Goal: Task Accomplishment & Management: Complete application form

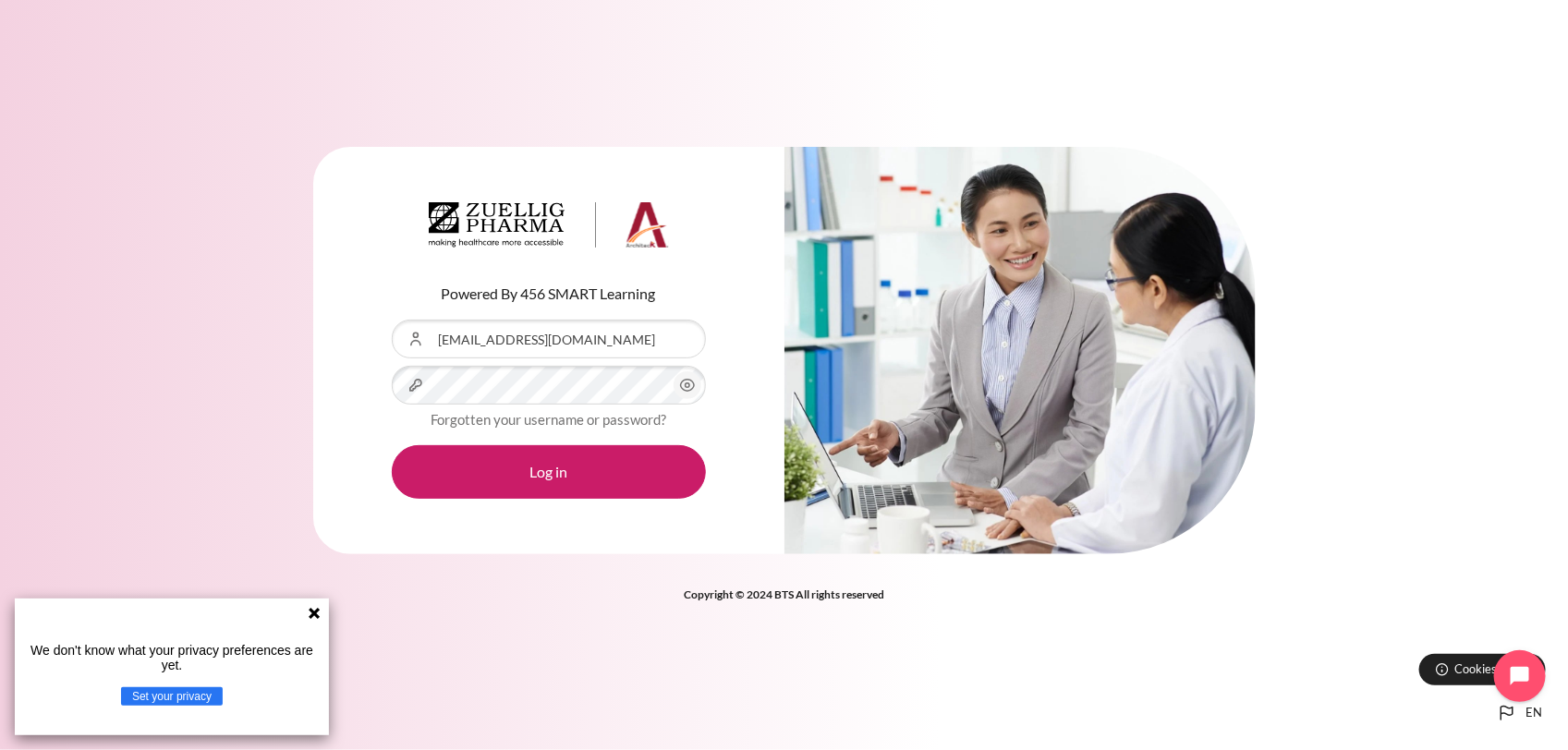
click at [682, 393] on icon "Content" at bounding box center [687, 385] width 23 height 23
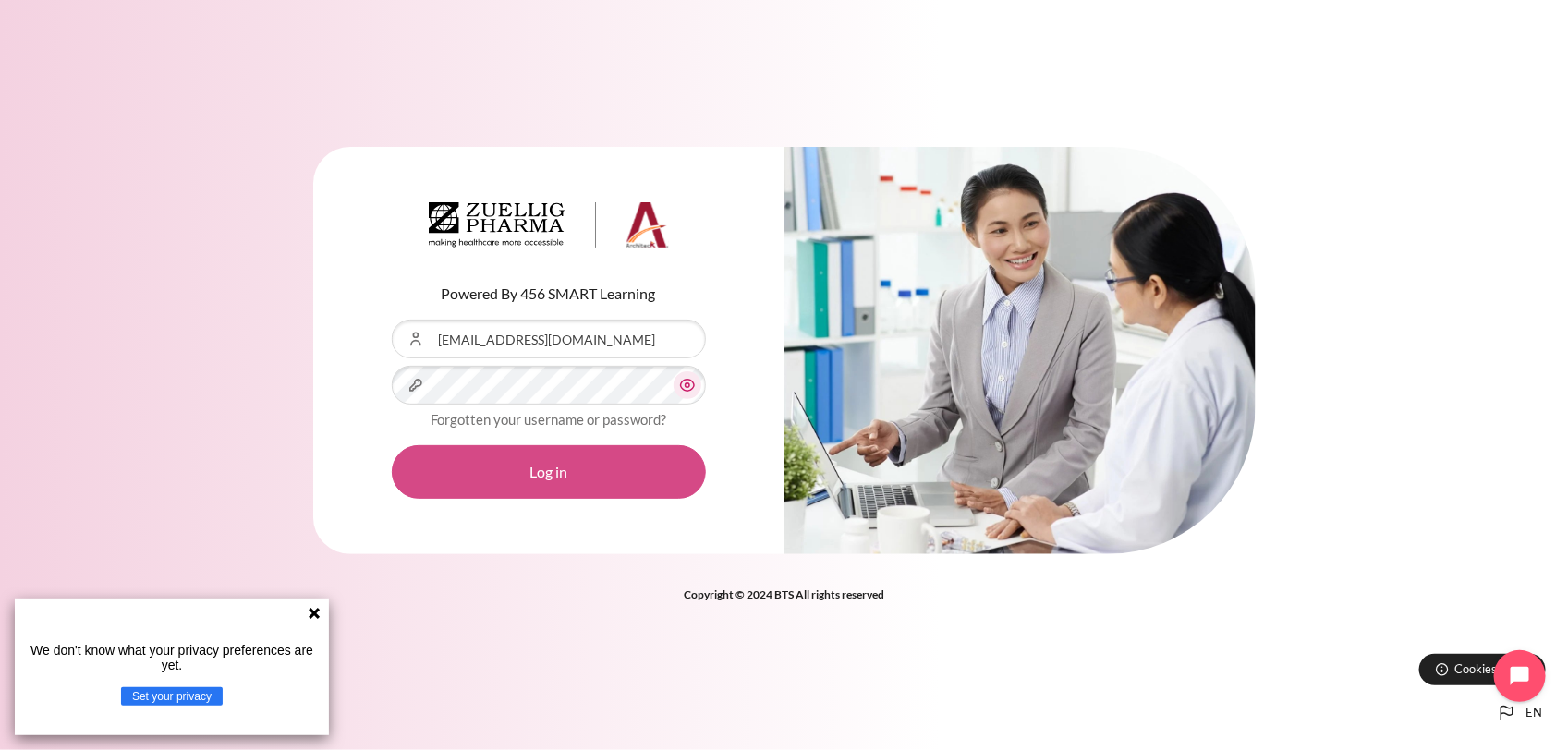
click at [601, 464] on button "Log in" at bounding box center [549, 472] width 315 height 54
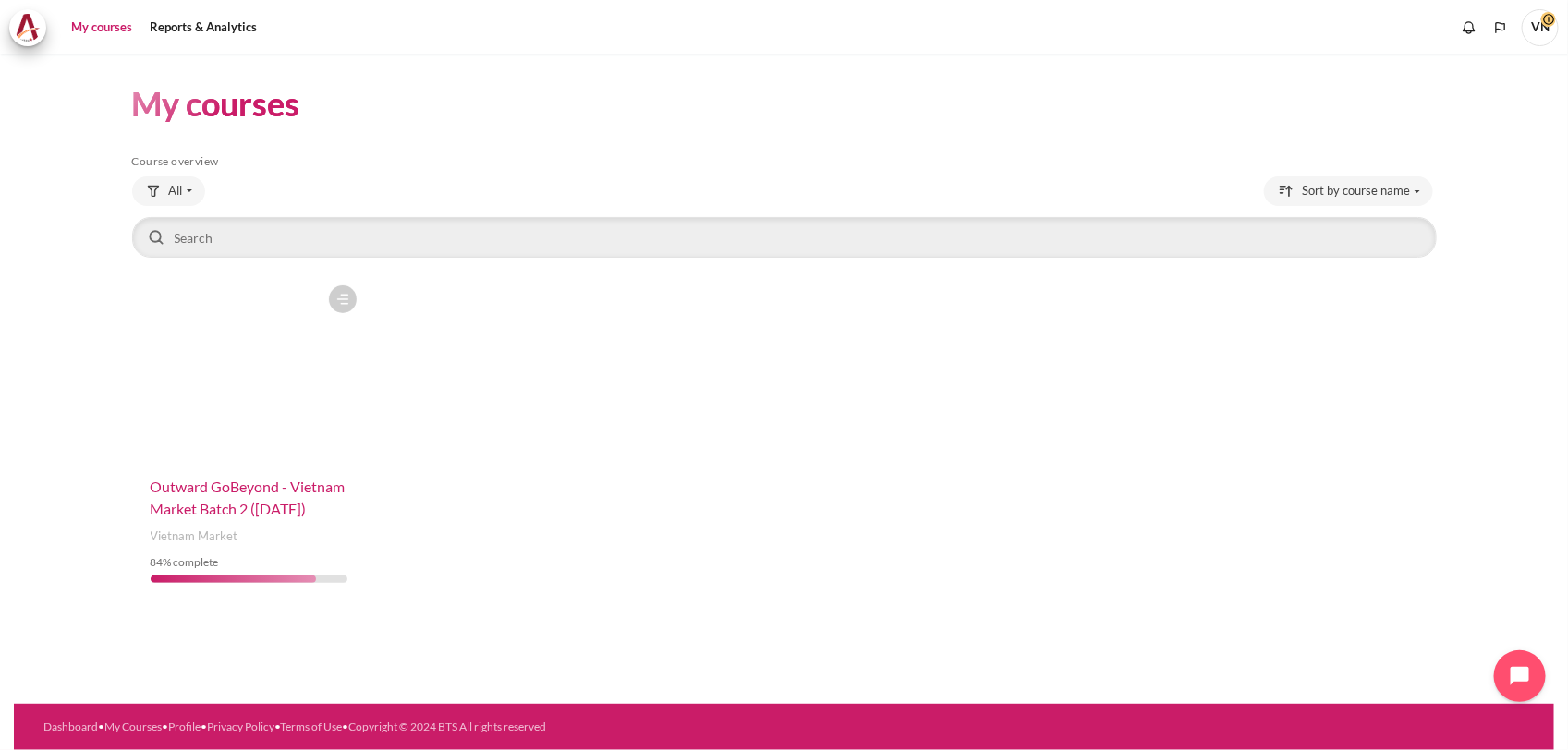
click at [226, 487] on span "Outward GoBeyond - Vietnam Market Batch 2 ([DATE])" at bounding box center [248, 497] width 195 height 40
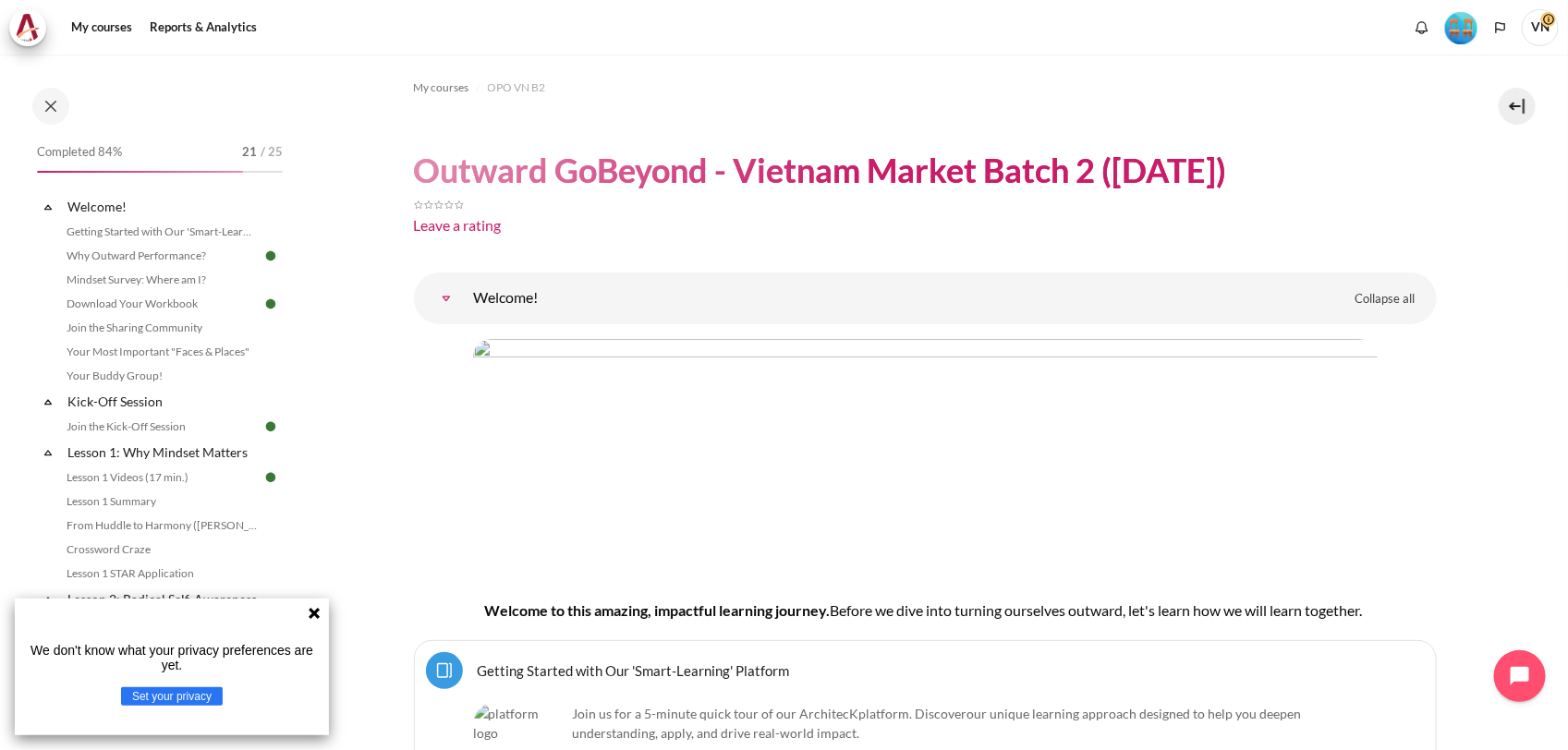
click at [307, 621] on icon at bounding box center [314, 613] width 15 height 15
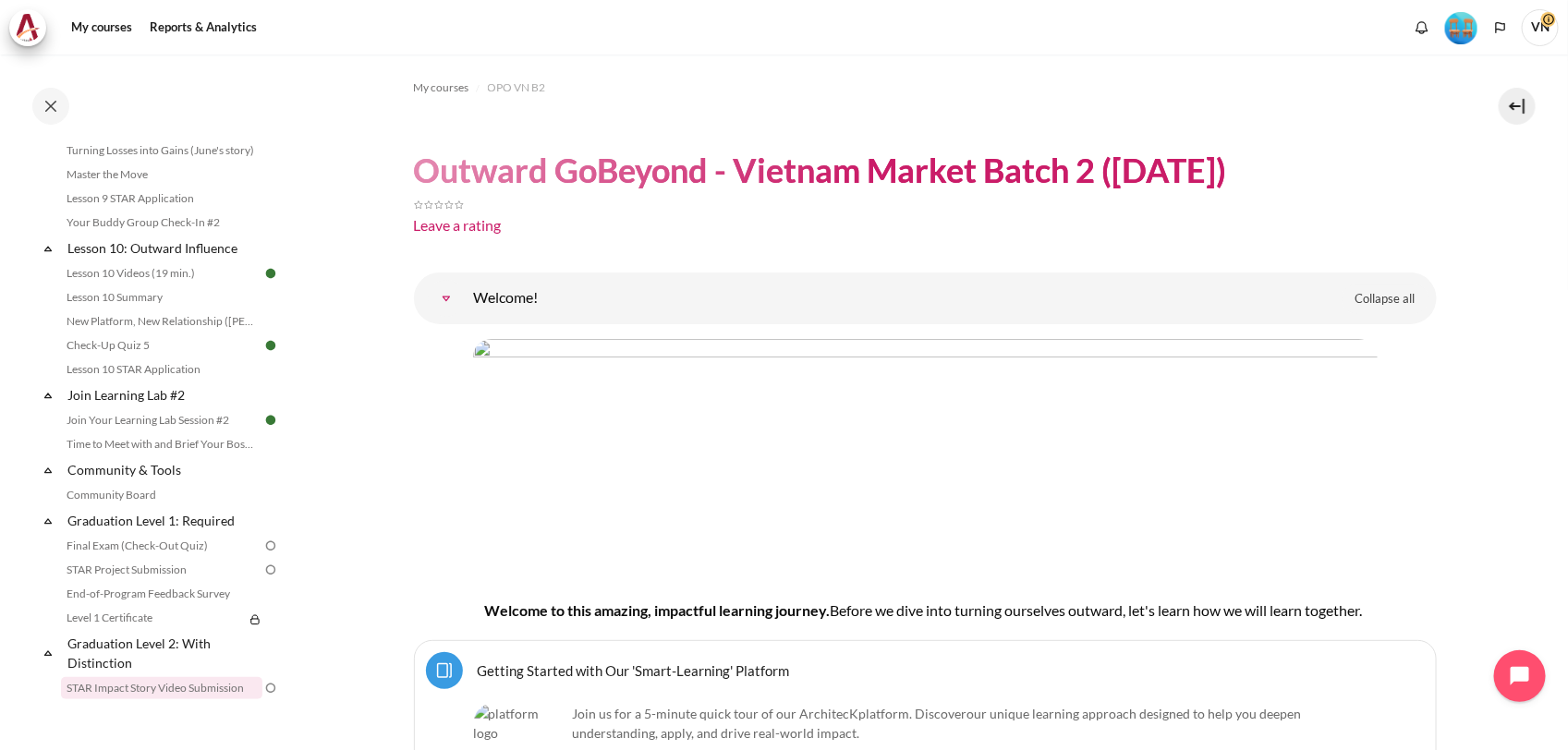
scroll to position [1818, 0]
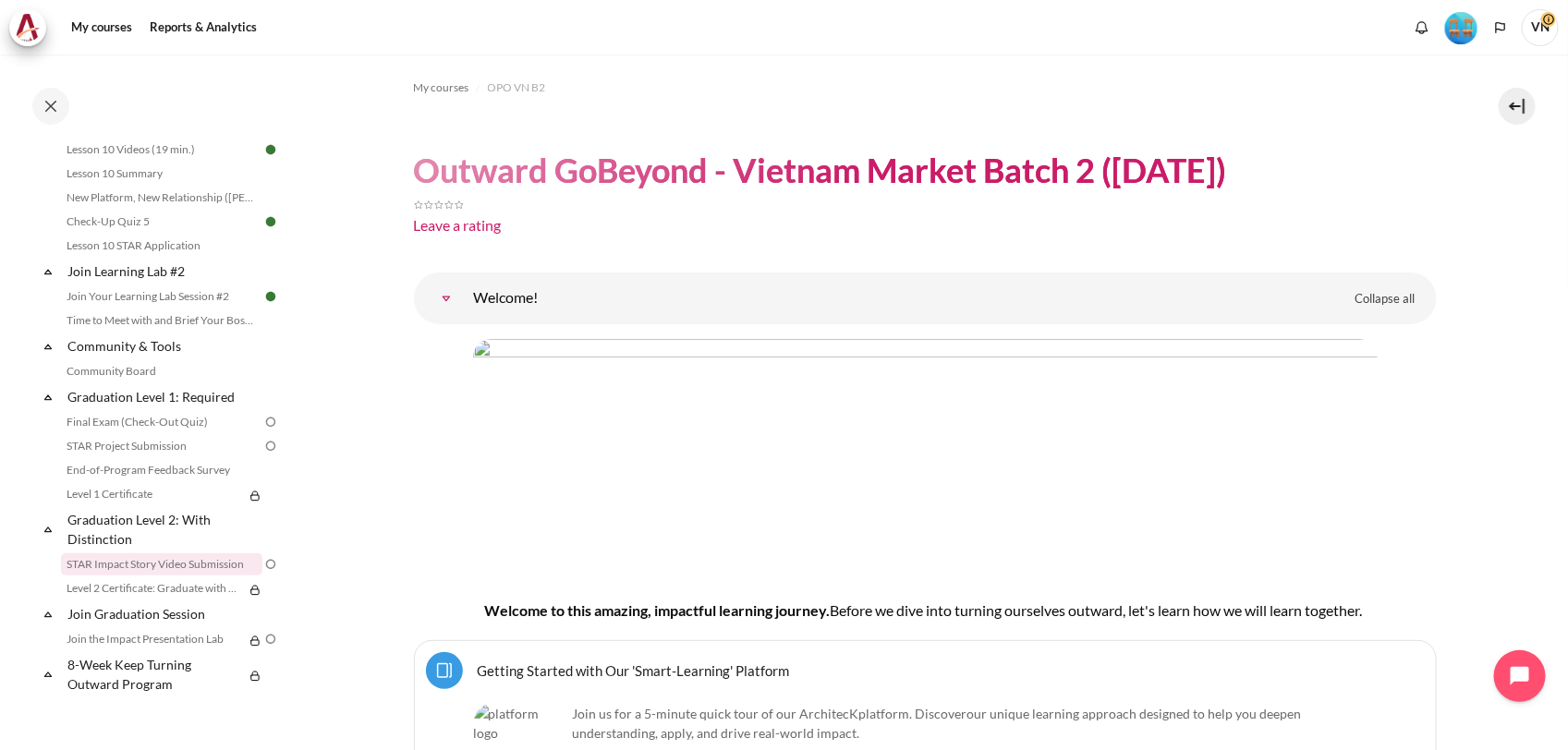
click at [158, 569] on link "STAR Impact Story Video Submission" at bounding box center [162, 565] width 202 height 23
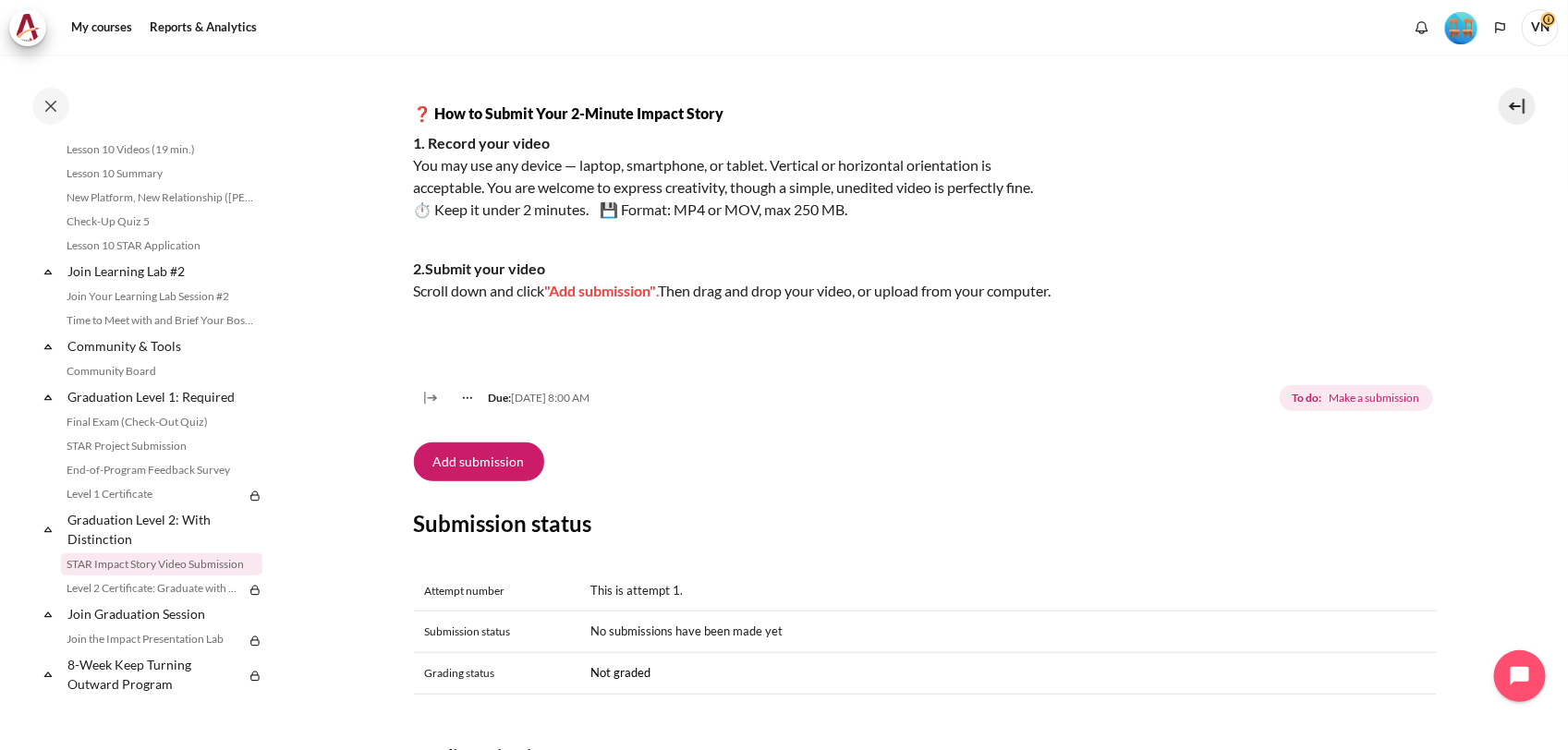
scroll to position [347, 0]
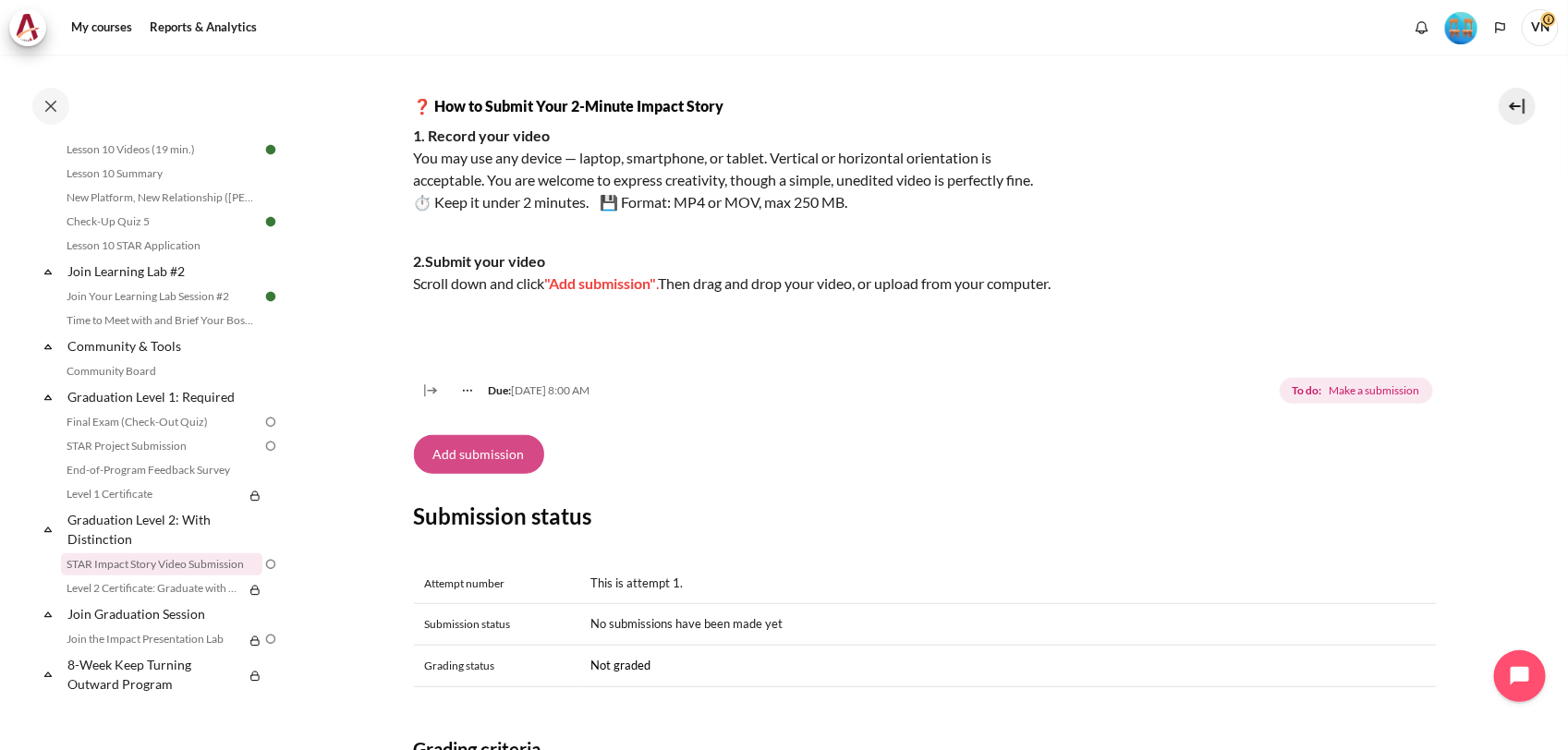
click at [474, 468] on button "Add submission" at bounding box center [478, 455] width 130 height 39
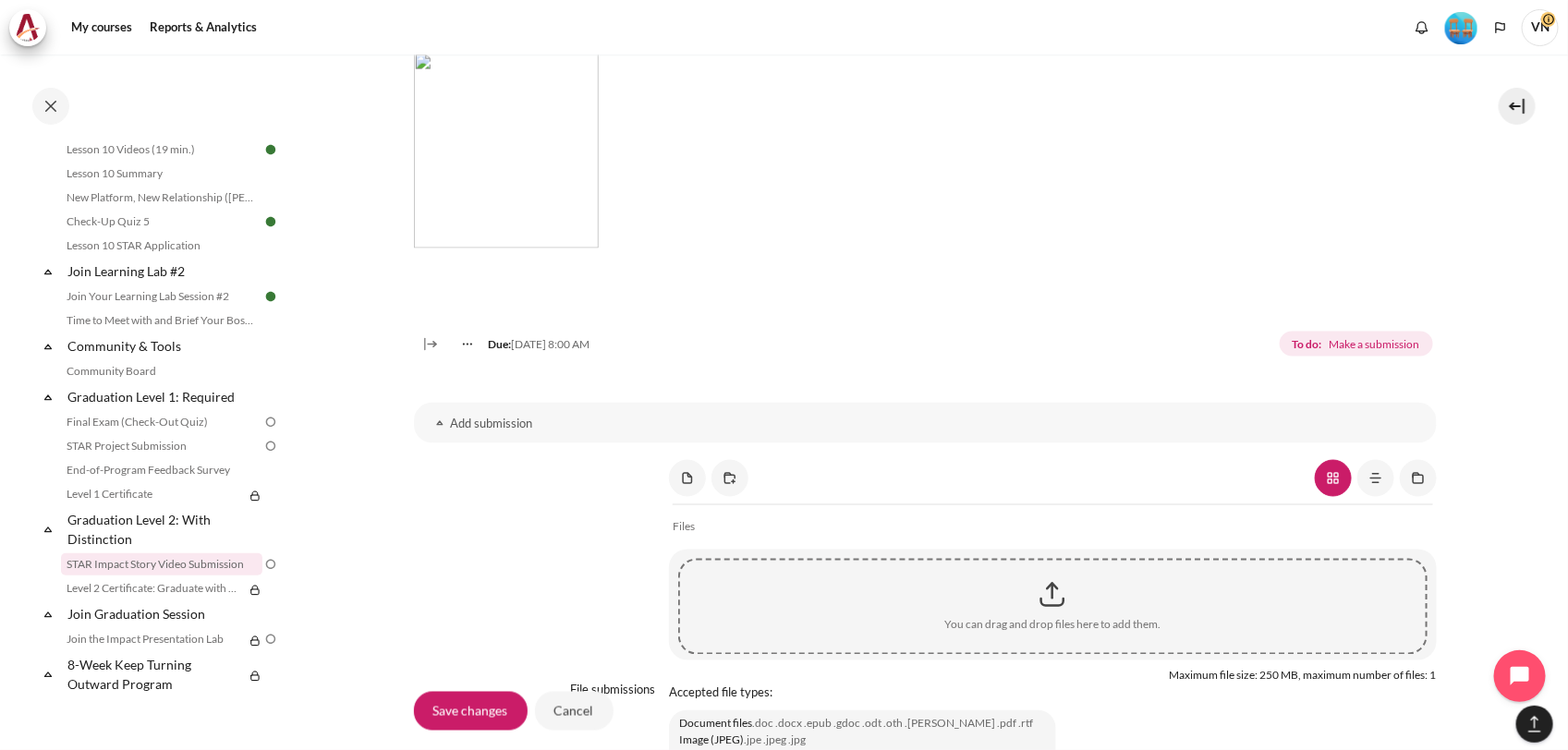
scroll to position [1271, 0]
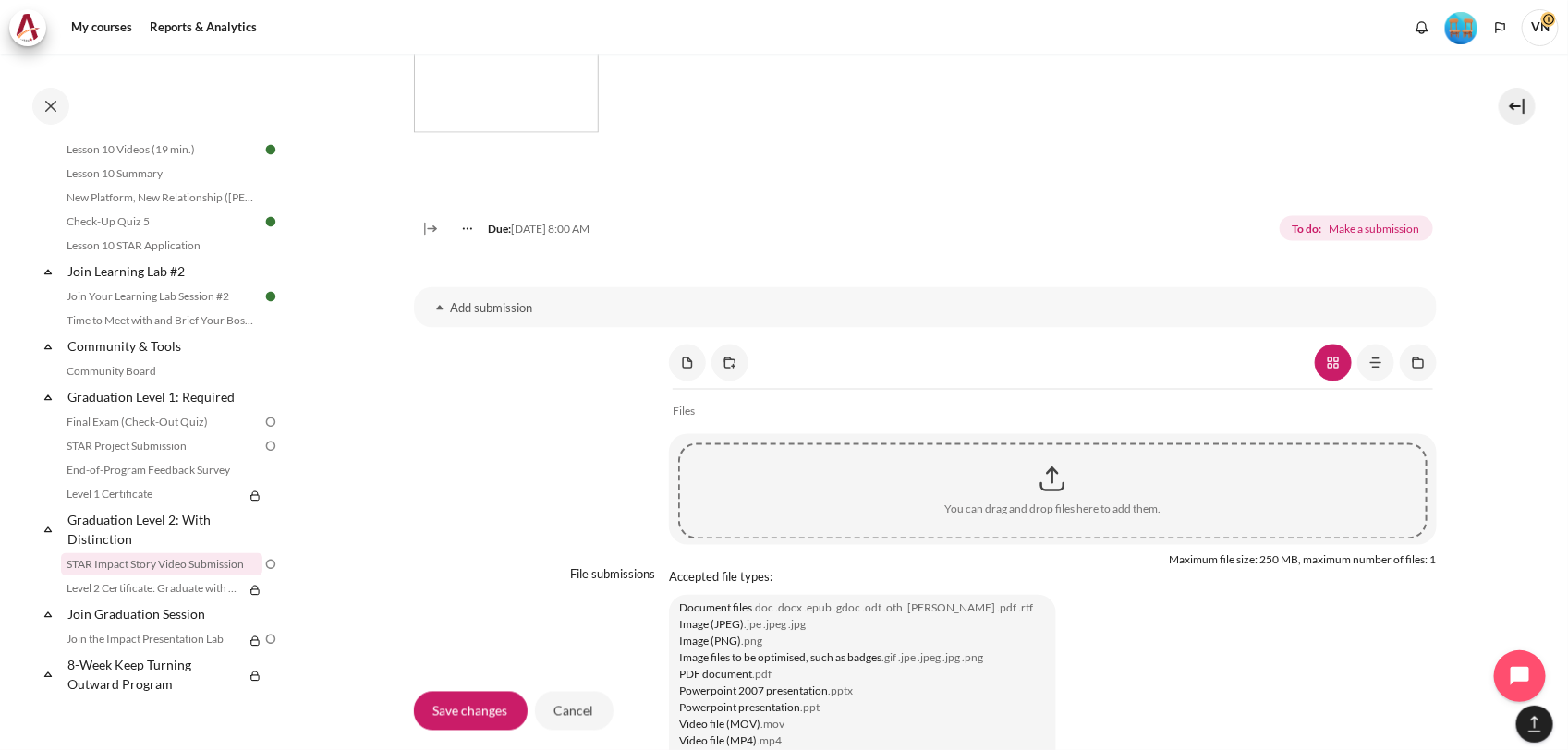
click at [1044, 503] on div "Content" at bounding box center [1053, 479] width 745 height 46
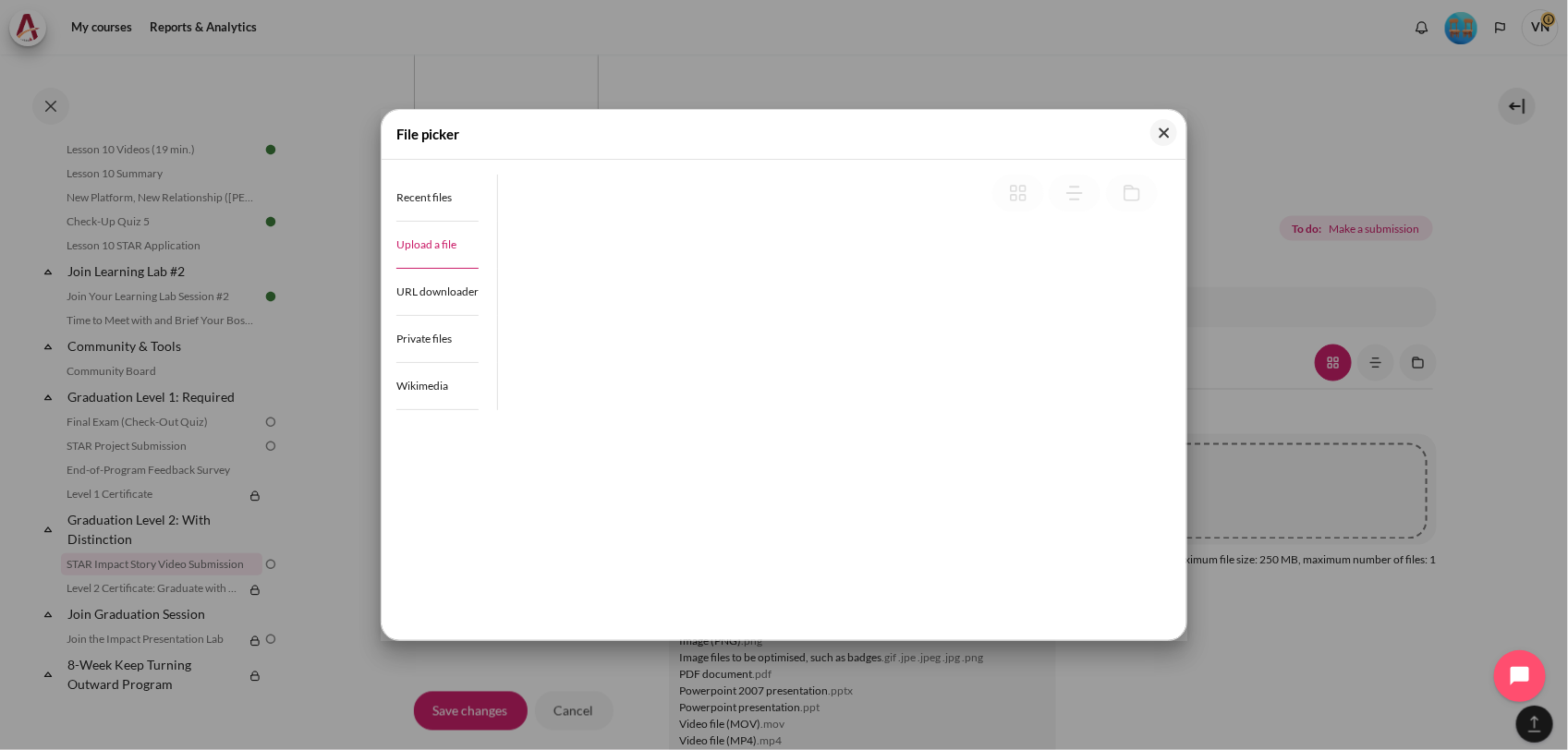
click at [423, 241] on span "Upload a file" at bounding box center [425, 244] width 60 height 14
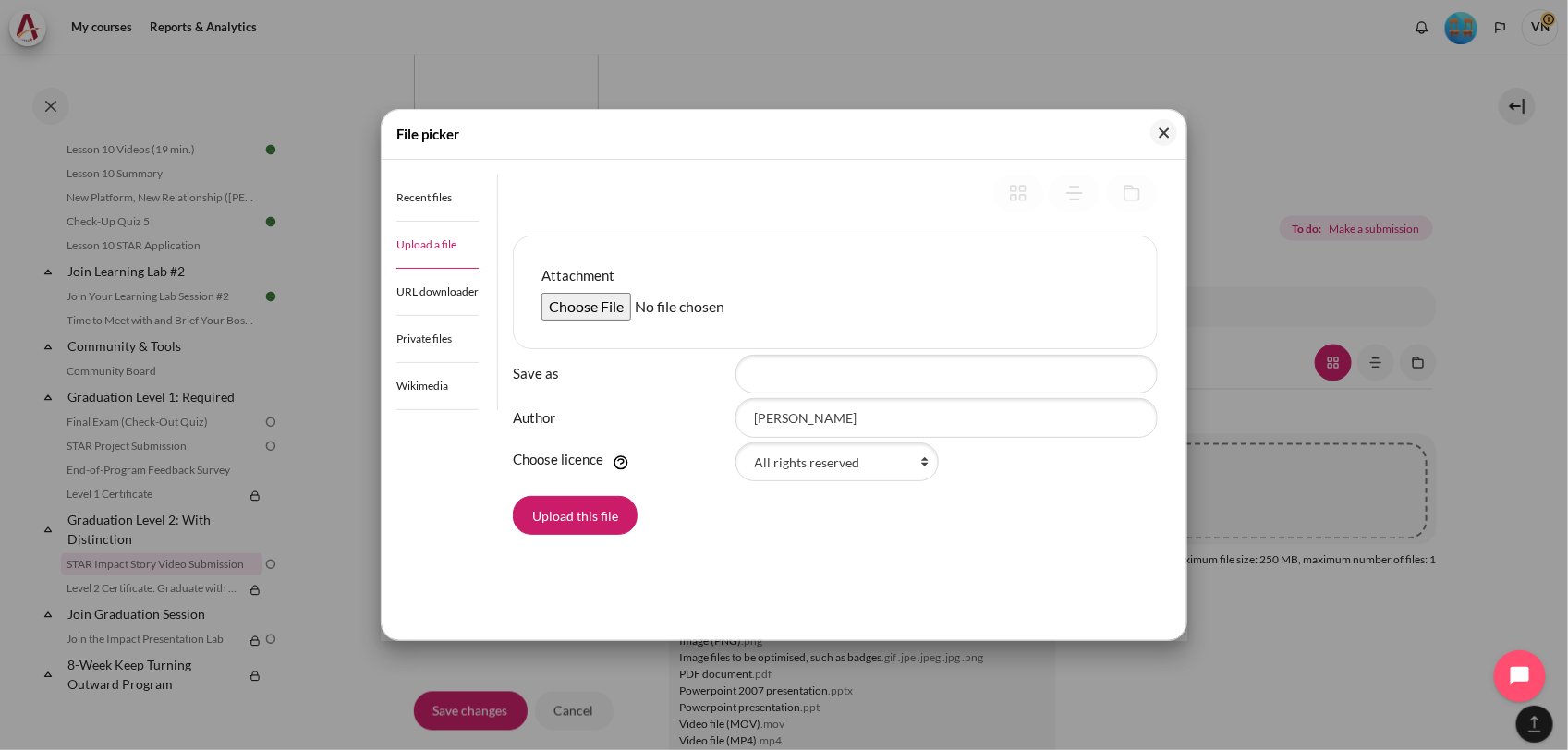
click at [594, 302] on input "Attachment" at bounding box center [682, 307] width 282 height 27
type input "C:\fakepath\STAR Nguyen Van Viet.MP4"
click at [606, 524] on button "Upload this file" at bounding box center [574, 516] width 124 height 39
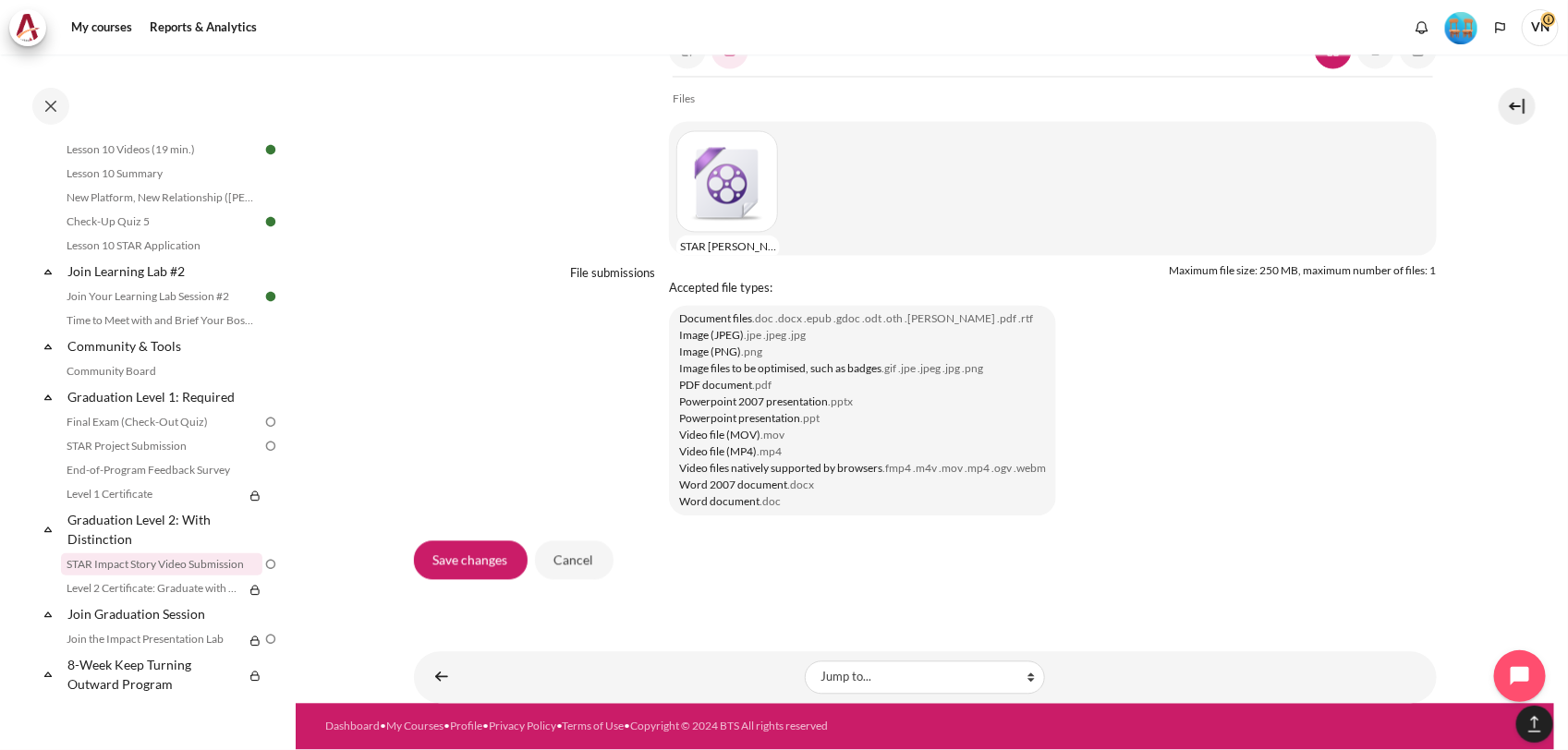
scroll to position [1604, 0]
click at [478, 565] on input "Save changes" at bounding box center [470, 561] width 114 height 39
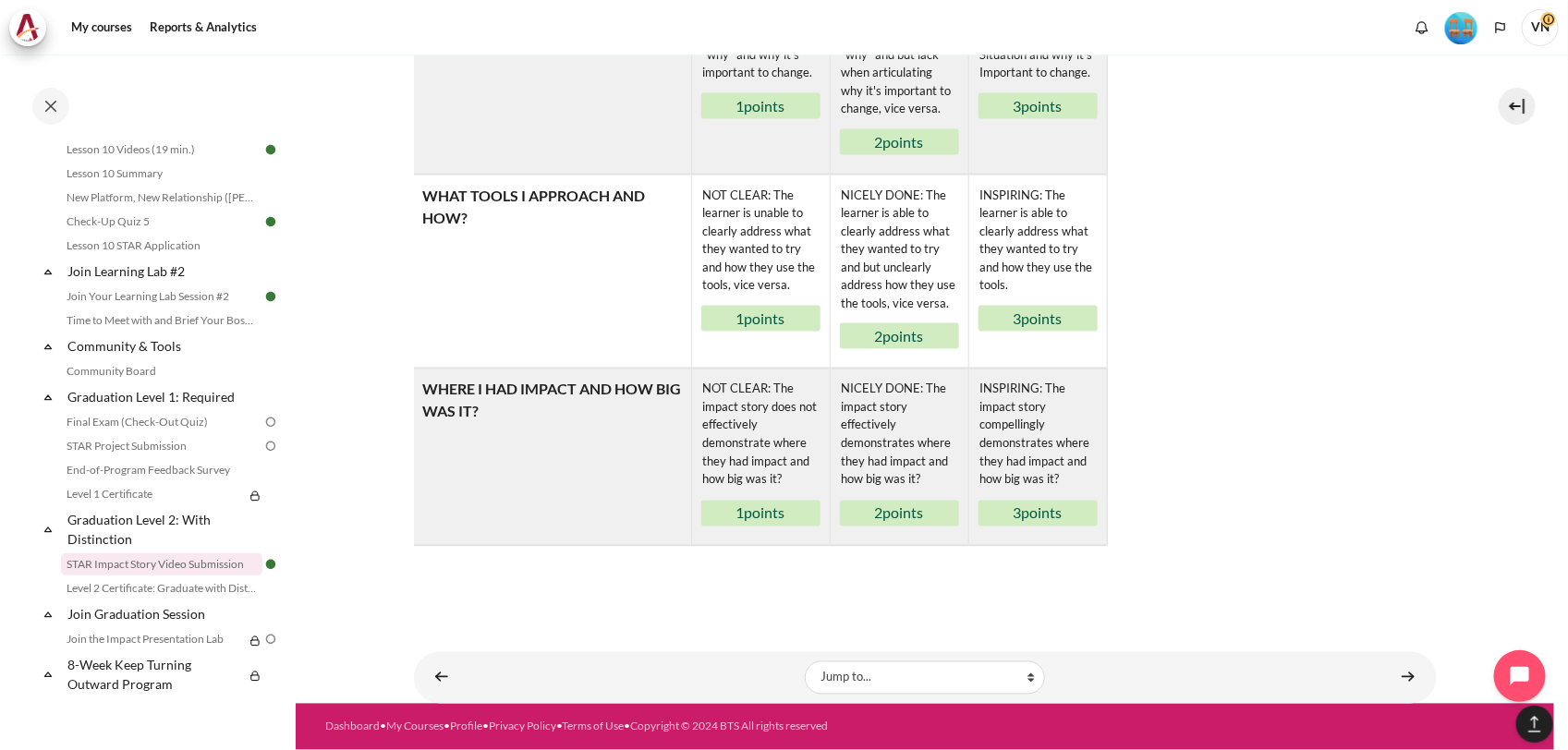
scroll to position [1818, 0]
click at [1221, 411] on table "Rubric MY SITUATION AND WHY? NOT CLEAR: The learner is unable to clearly addres…" at bounding box center [925, 263] width 1023 height 566
click at [168, 398] on link "Graduation Level 1: Required" at bounding box center [164, 396] width 198 height 25
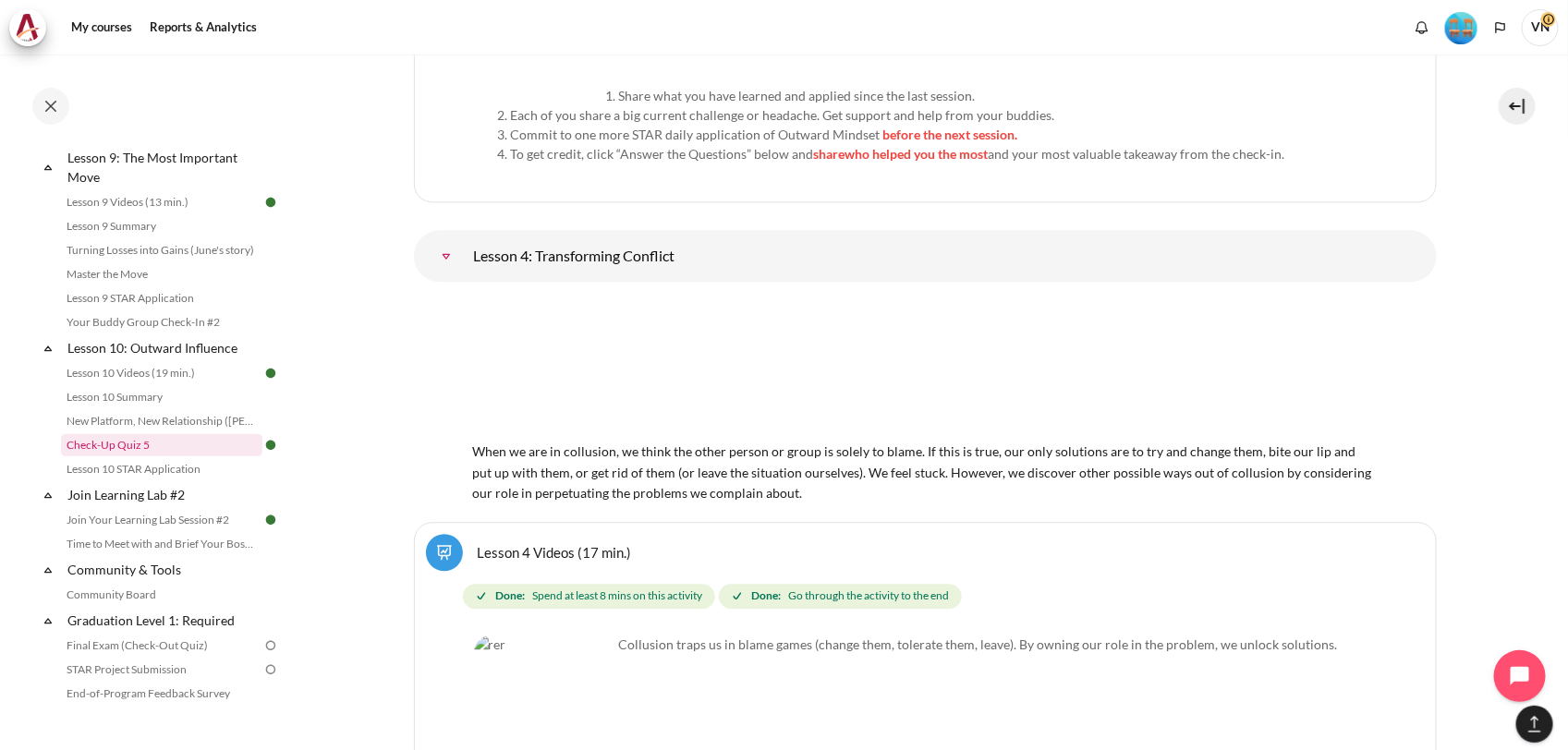
scroll to position [1818, 0]
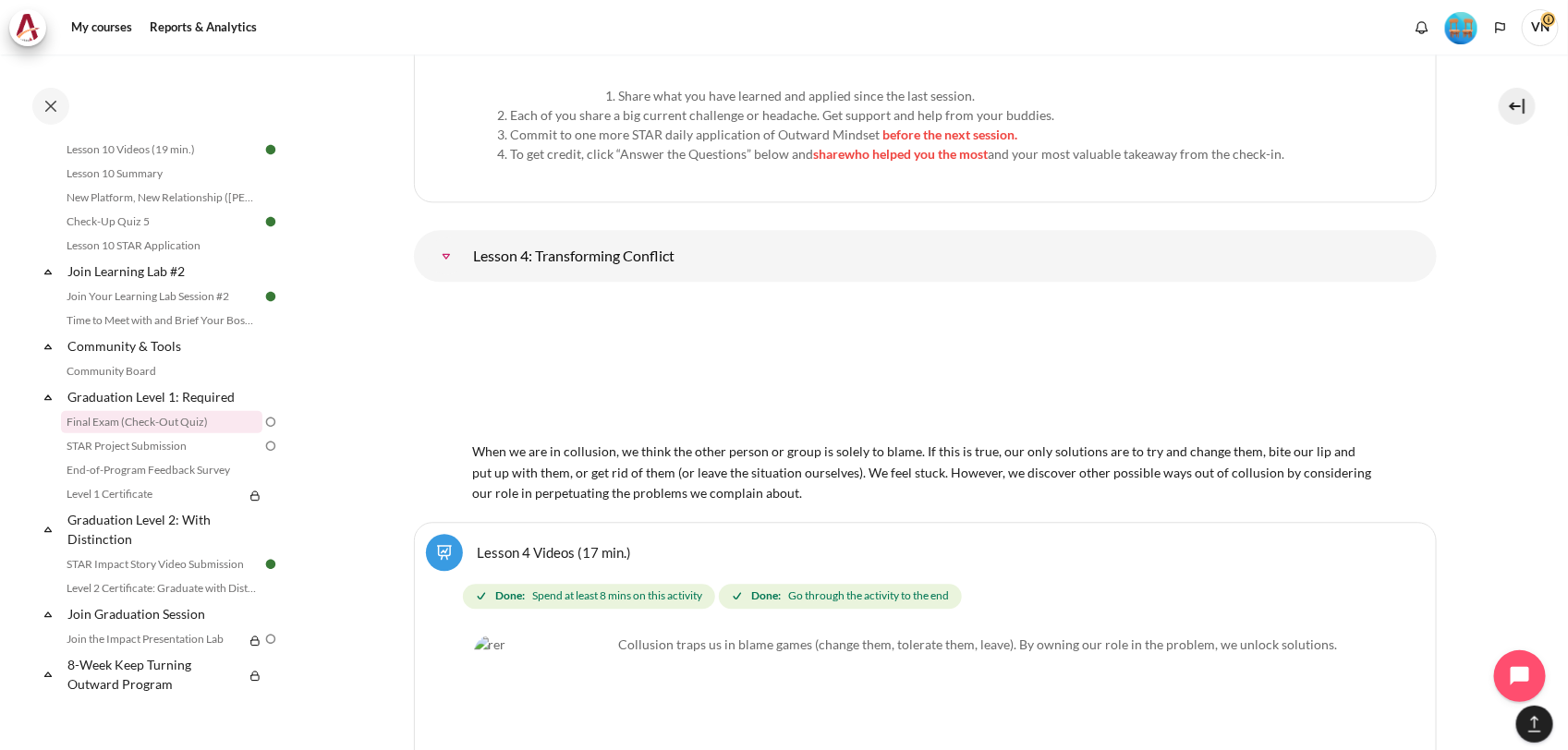
click at [149, 424] on link "Final Exam (Check-Out Quiz)" at bounding box center [162, 422] width 202 height 23
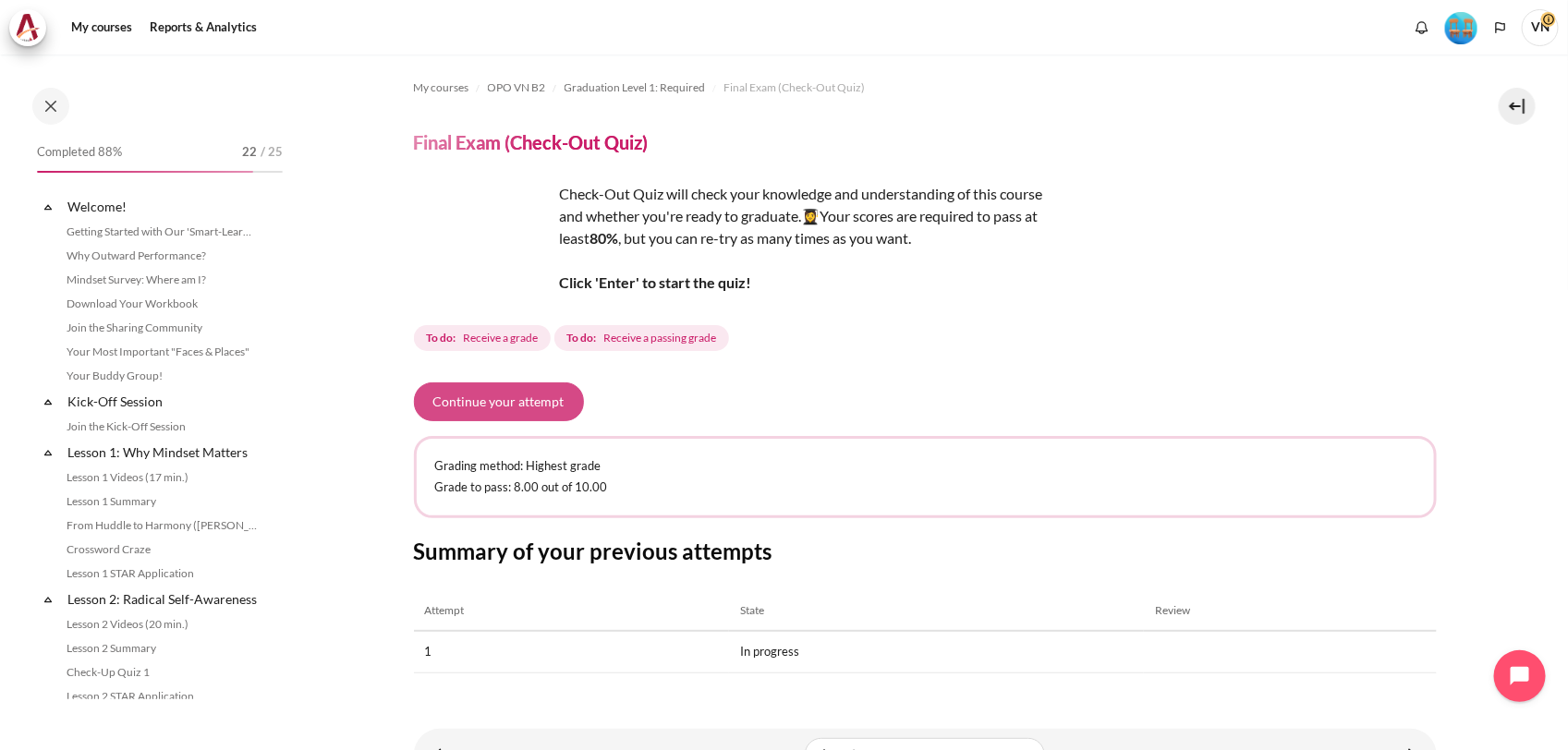
scroll to position [1818, 0]
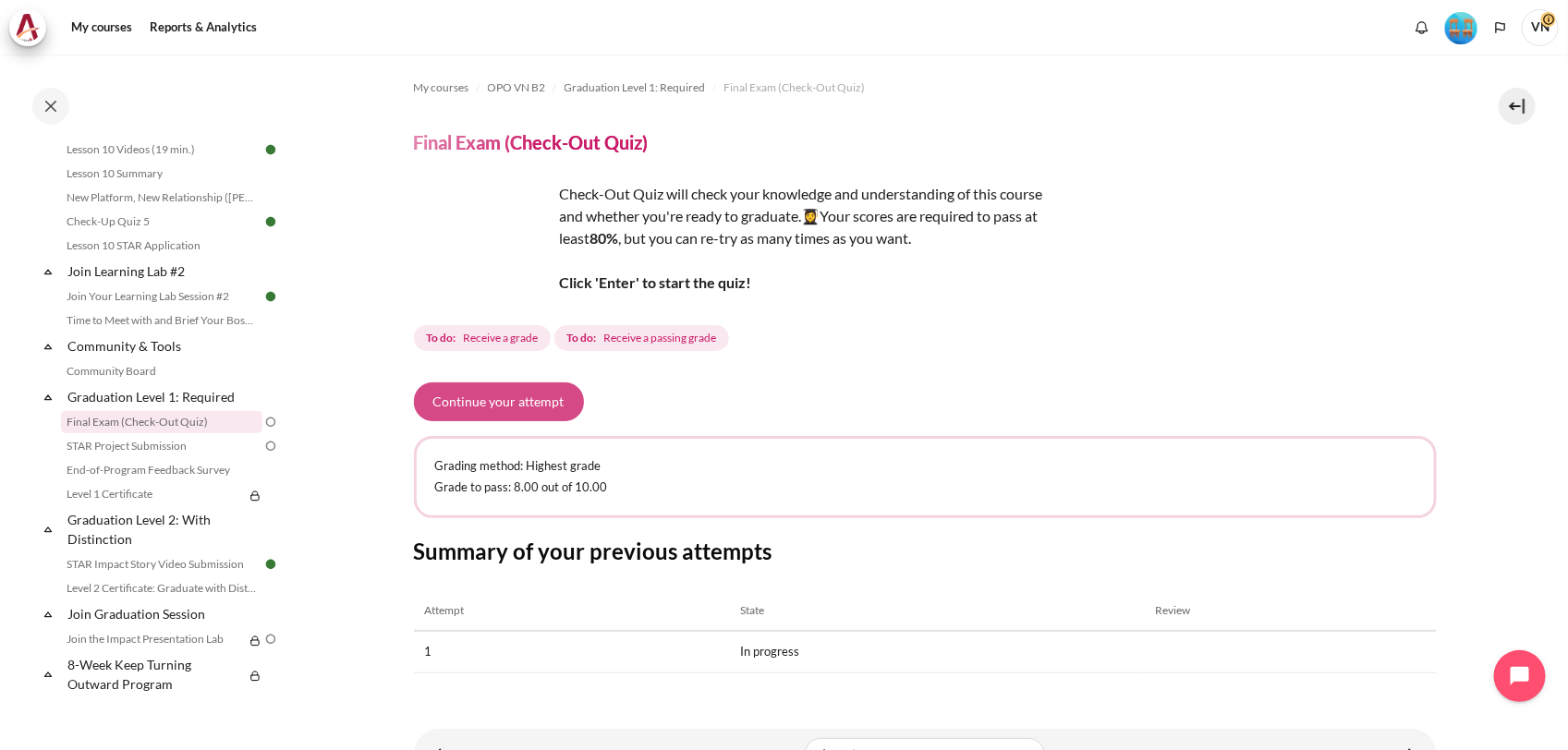
click at [514, 395] on button "Continue your attempt" at bounding box center [498, 402] width 170 height 39
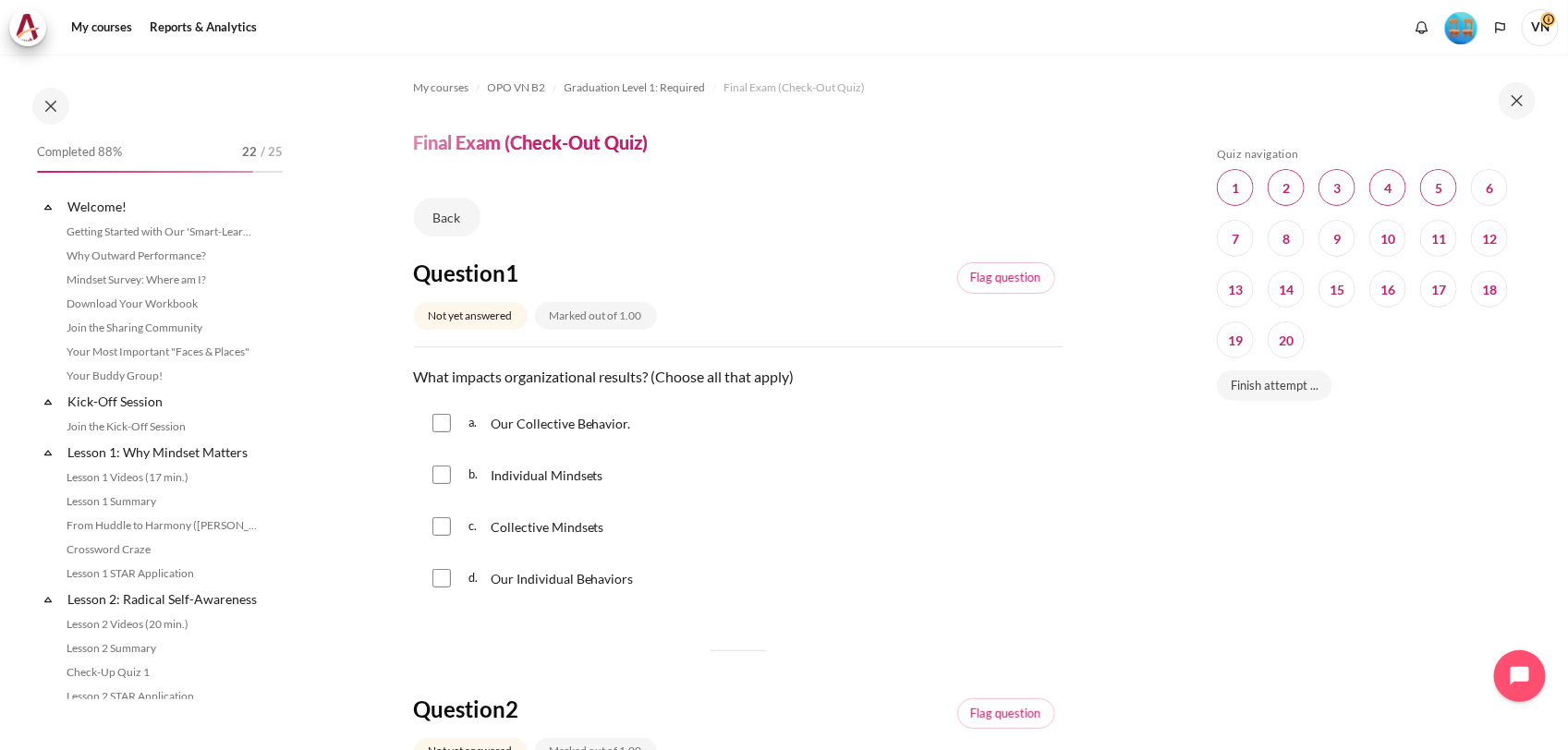
scroll to position [1818, 0]
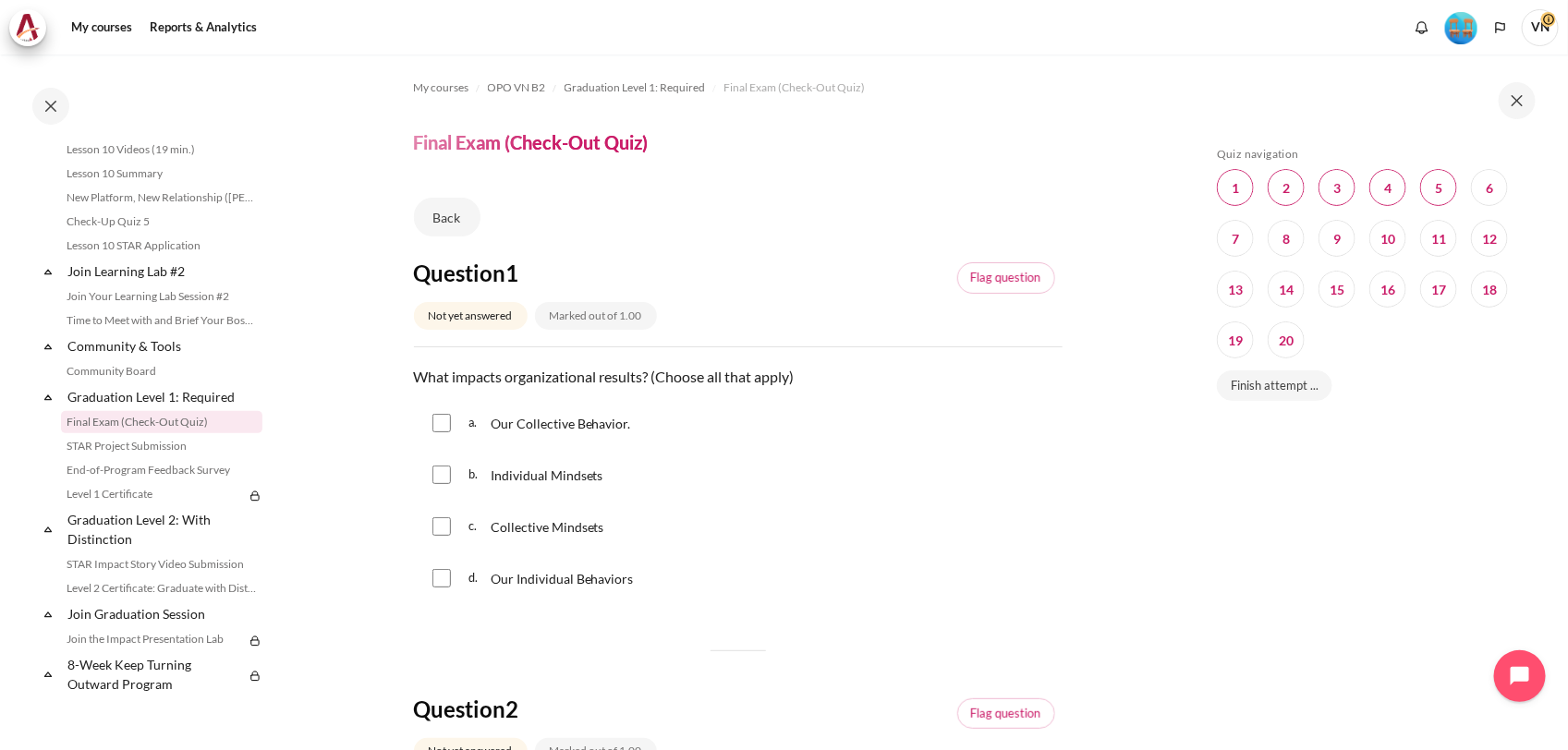
click at [439, 425] on input "Content" at bounding box center [441, 423] width 19 height 19
checkbox input "true"
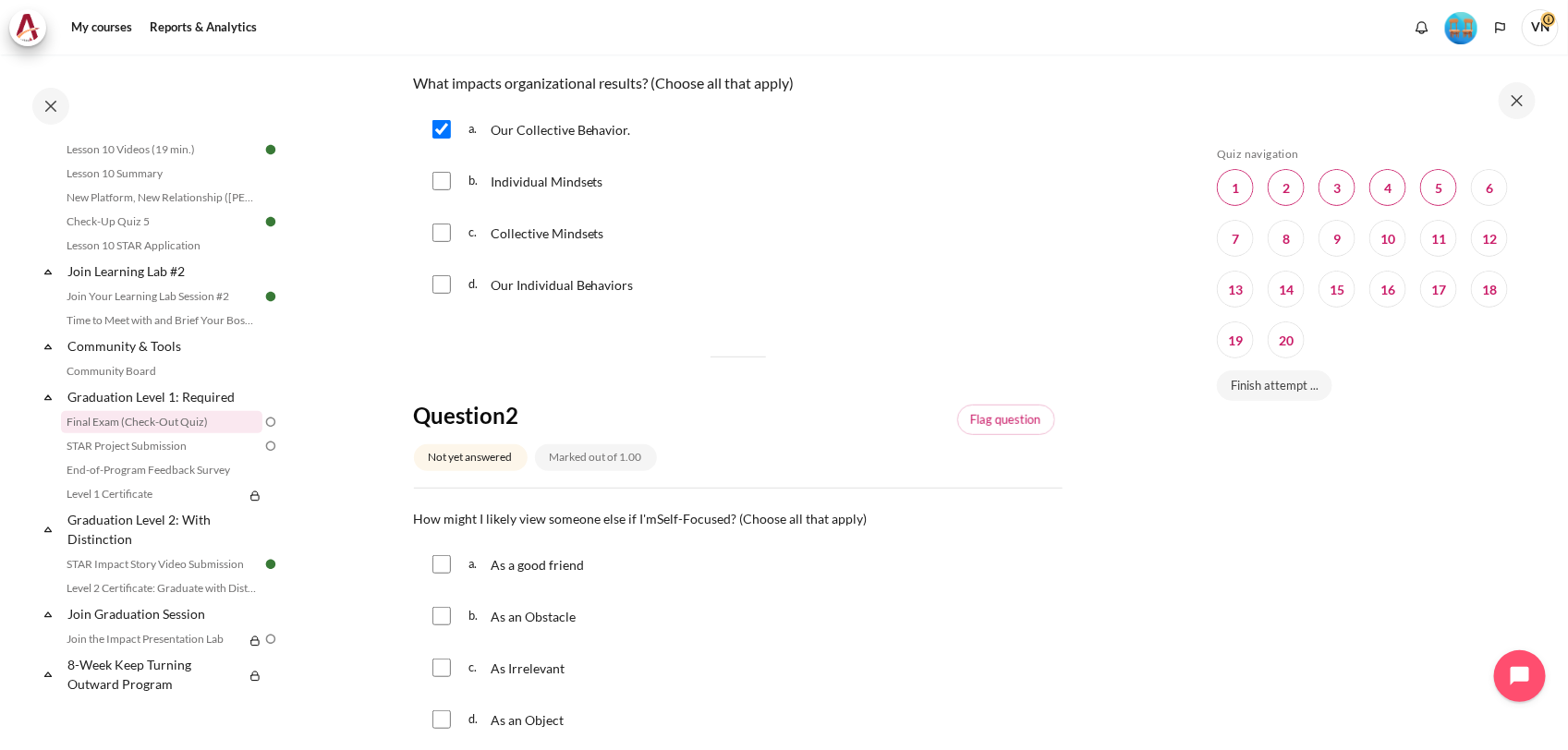
scroll to position [347, 0]
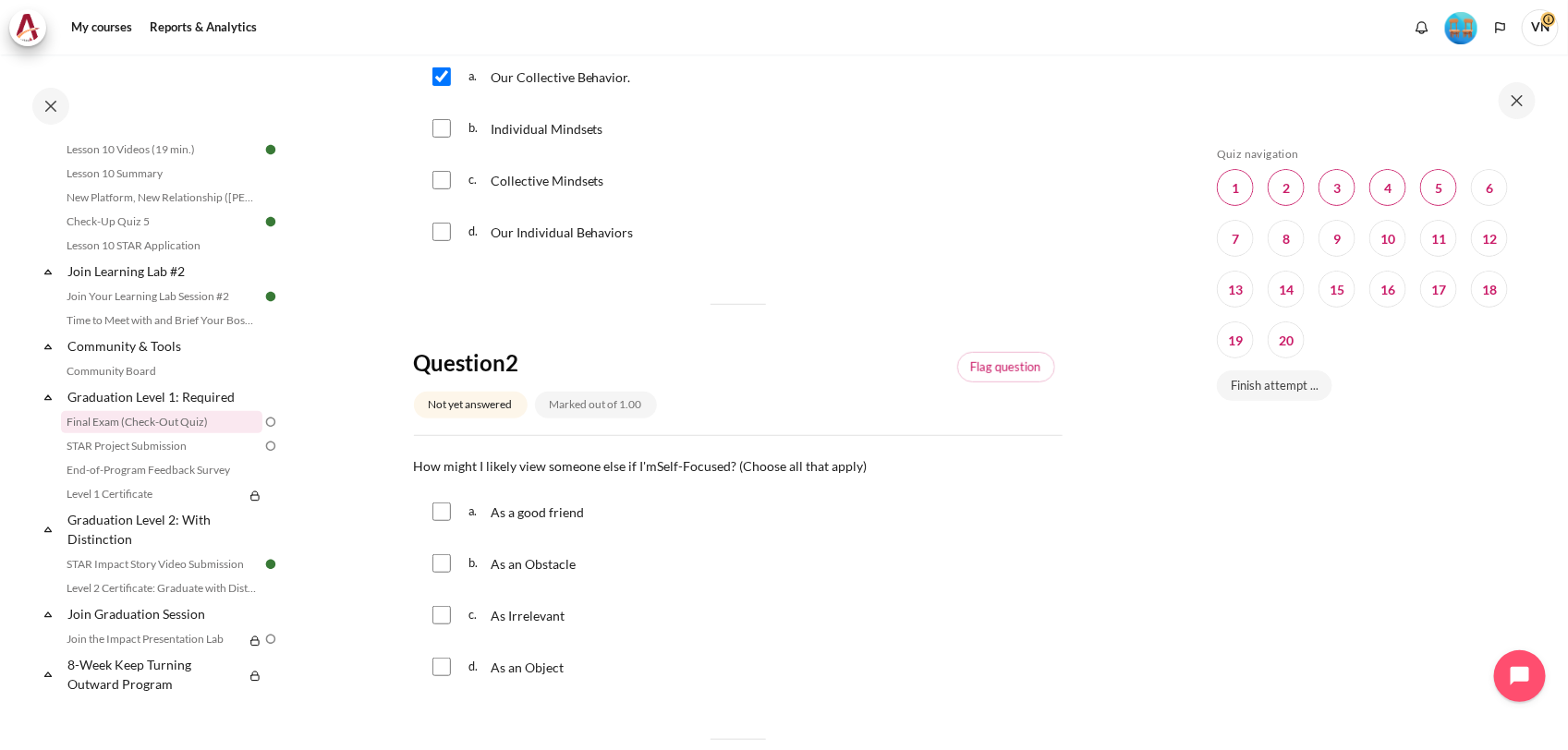
click at [444, 571] on input "Content" at bounding box center [441, 564] width 19 height 19
checkbox input "true"
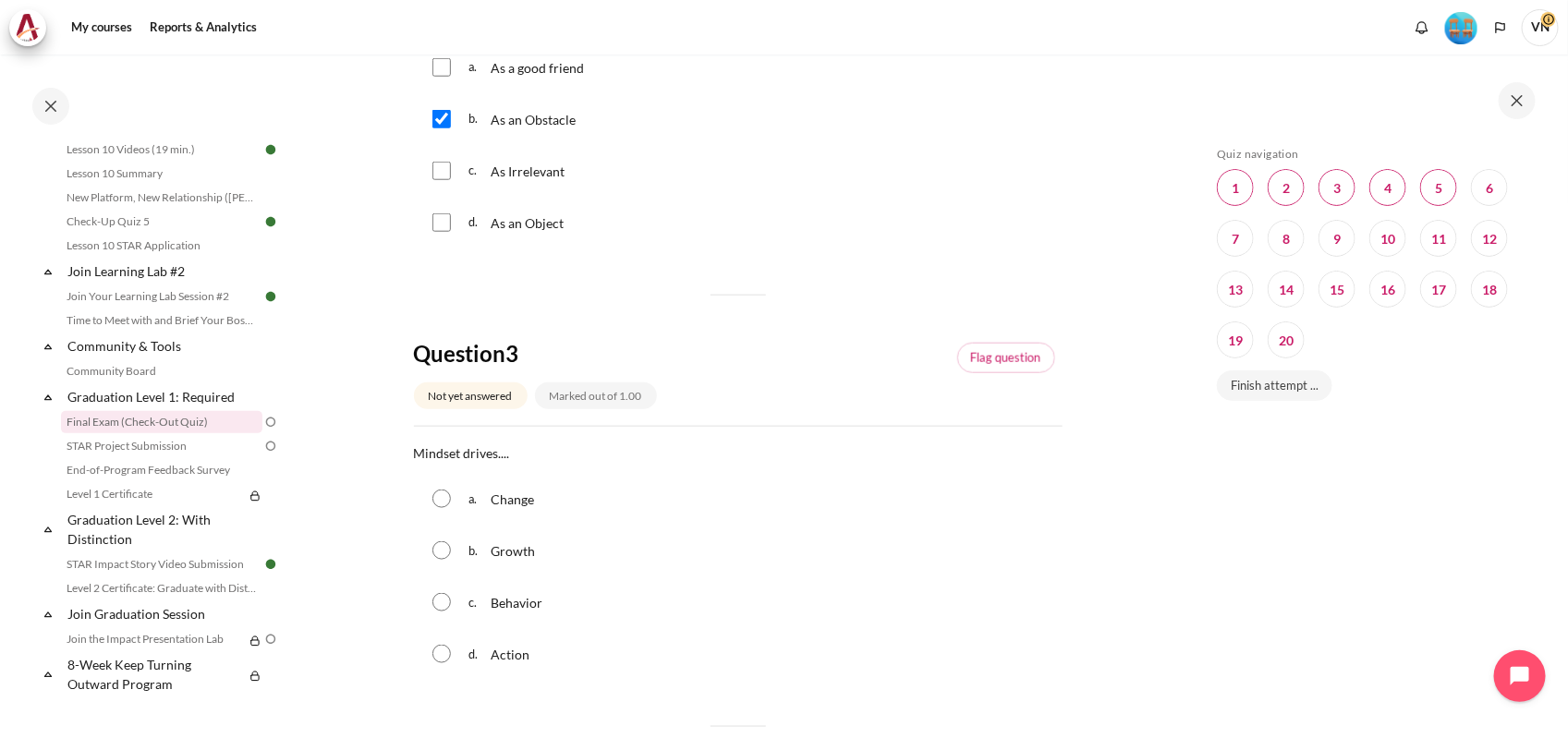
scroll to position [809, 0]
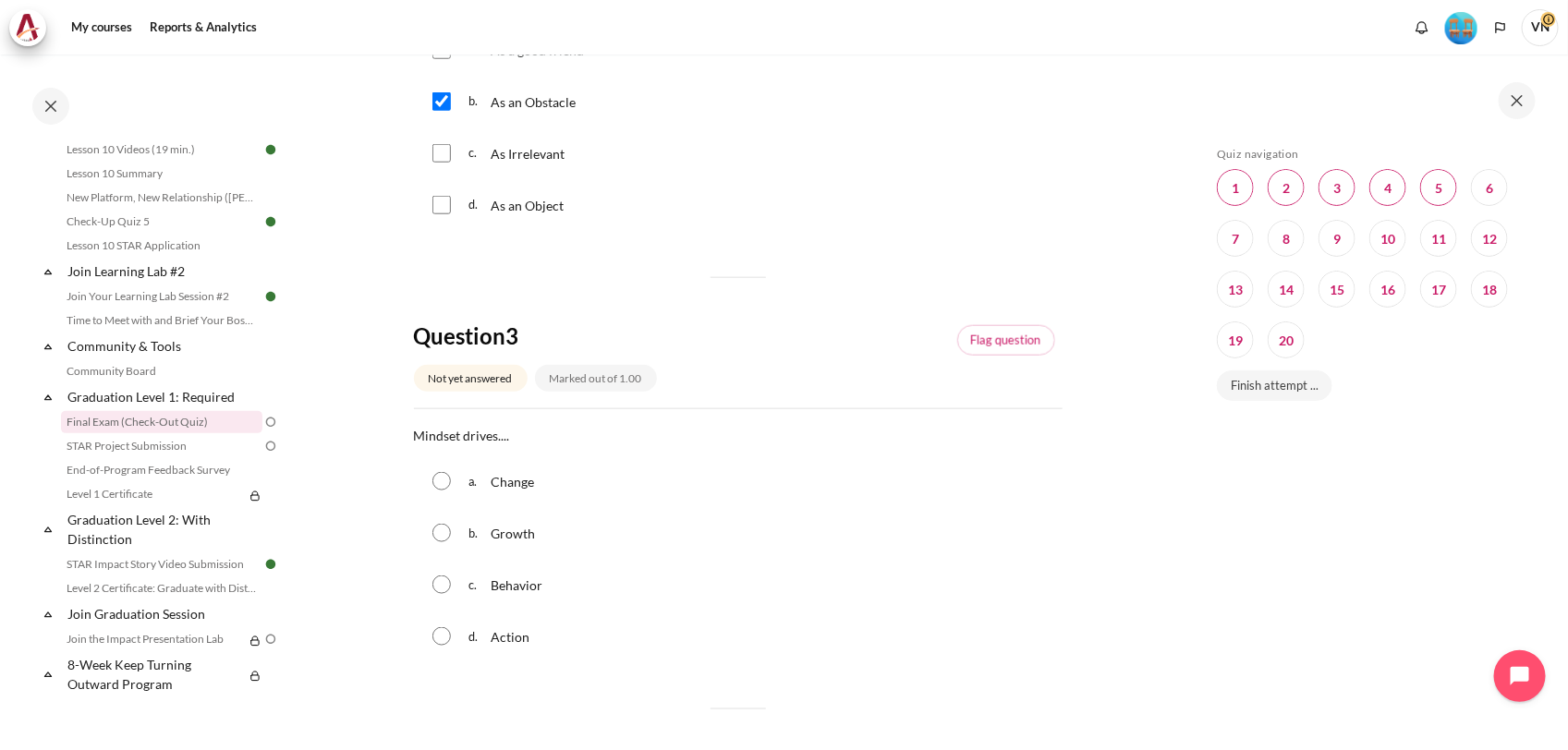
click at [451, 587] on div "c. Behavior" at bounding box center [738, 584] width 649 height 48
click at [440, 588] on input "Content" at bounding box center [441, 584] width 19 height 19
radio input "true"
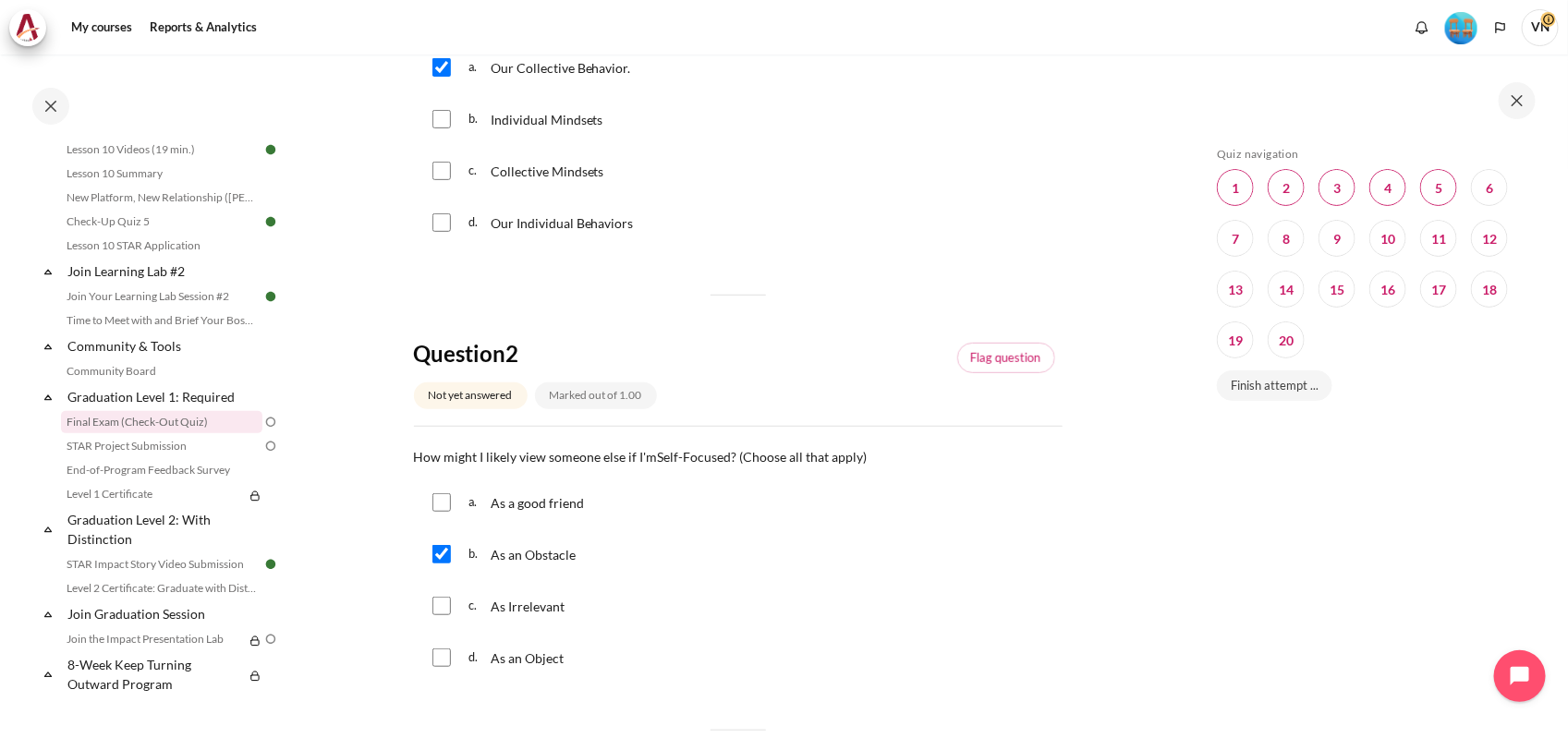
scroll to position [347, 0]
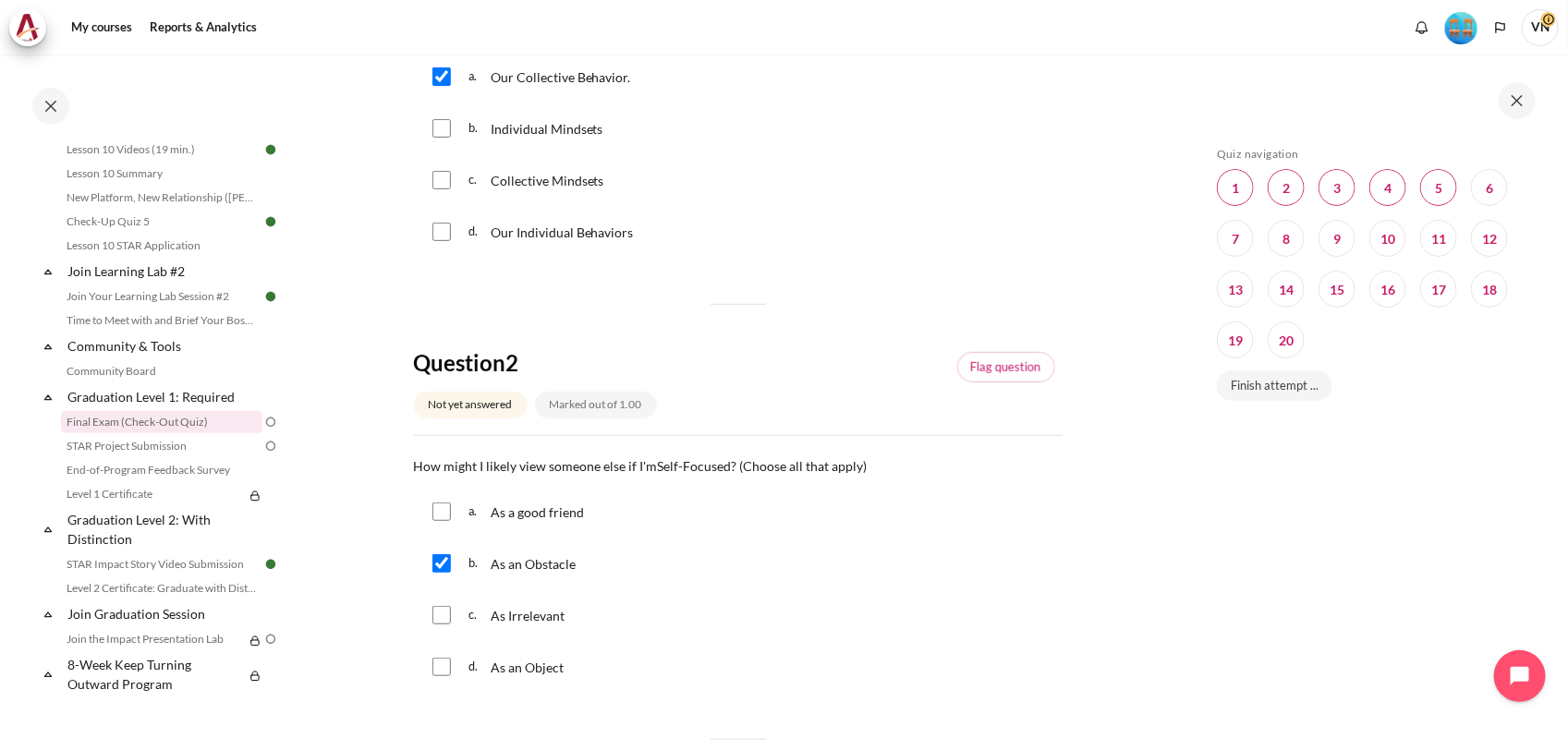
click at [445, 618] on input "Content" at bounding box center [441, 615] width 19 height 19
checkbox input "true"
click at [445, 566] on input "Content" at bounding box center [441, 564] width 19 height 19
checkbox input "true"
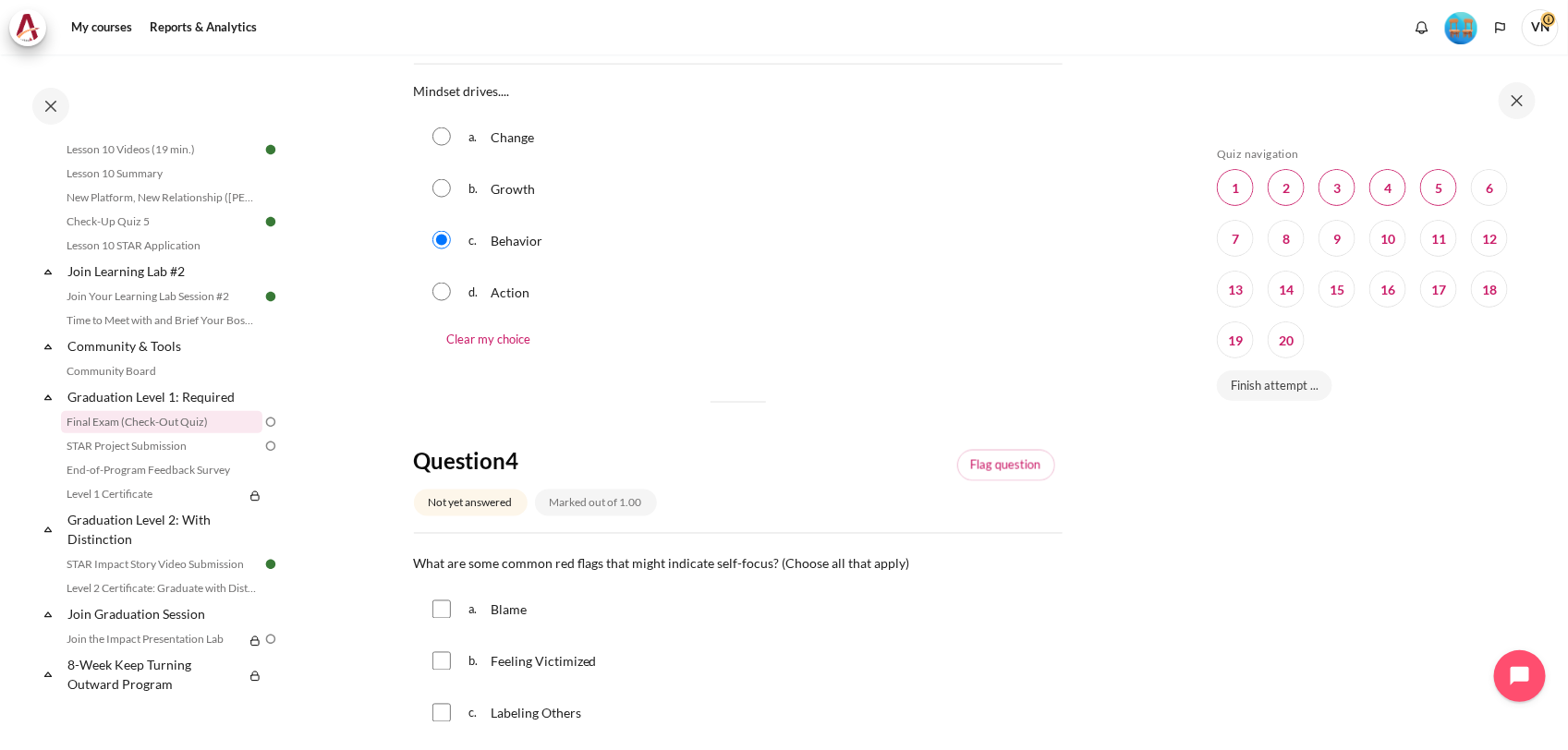
scroll to position [1155, 0]
click at [449, 657] on input "Content" at bounding box center [441, 660] width 19 height 19
checkbox input "true"
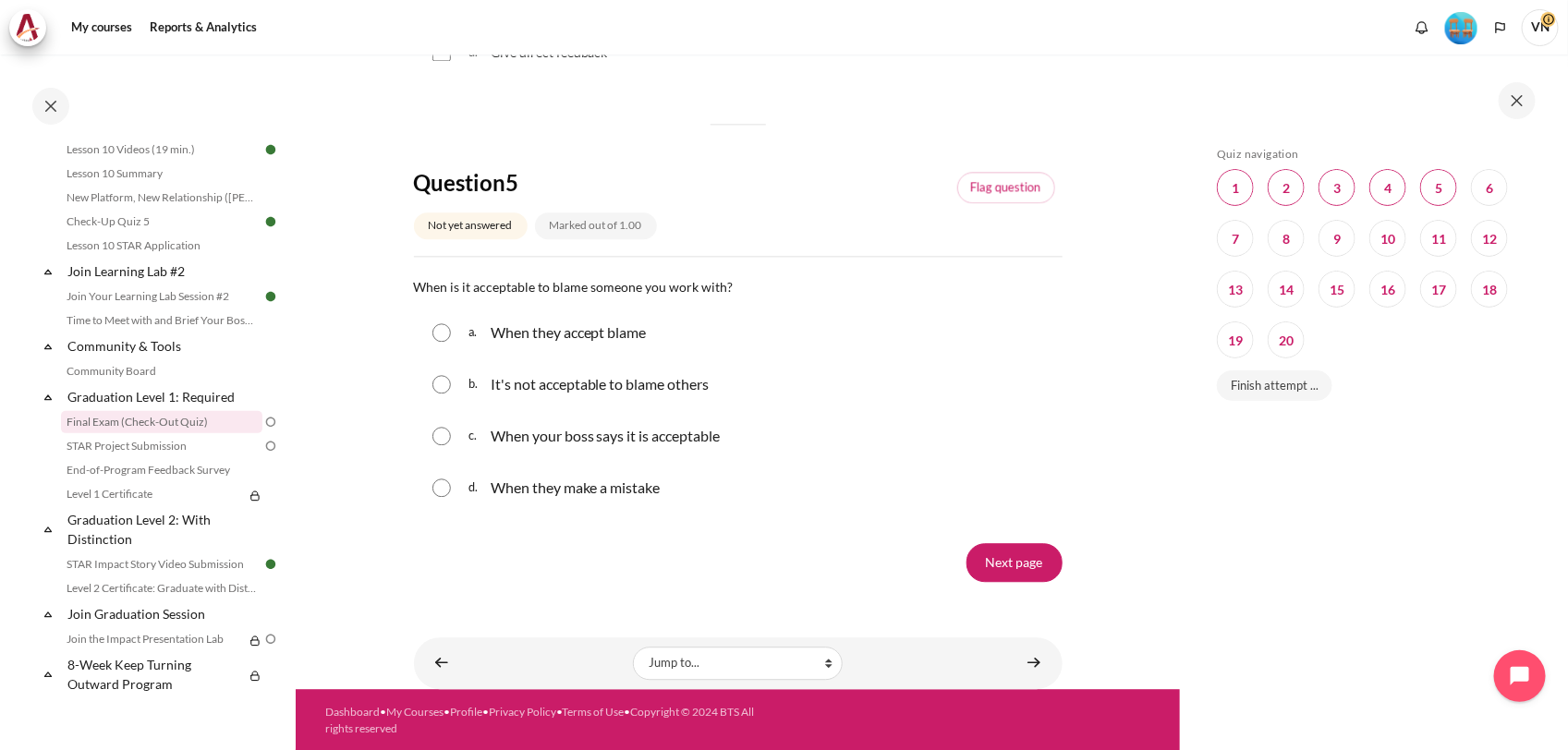
scroll to position [1869, 0]
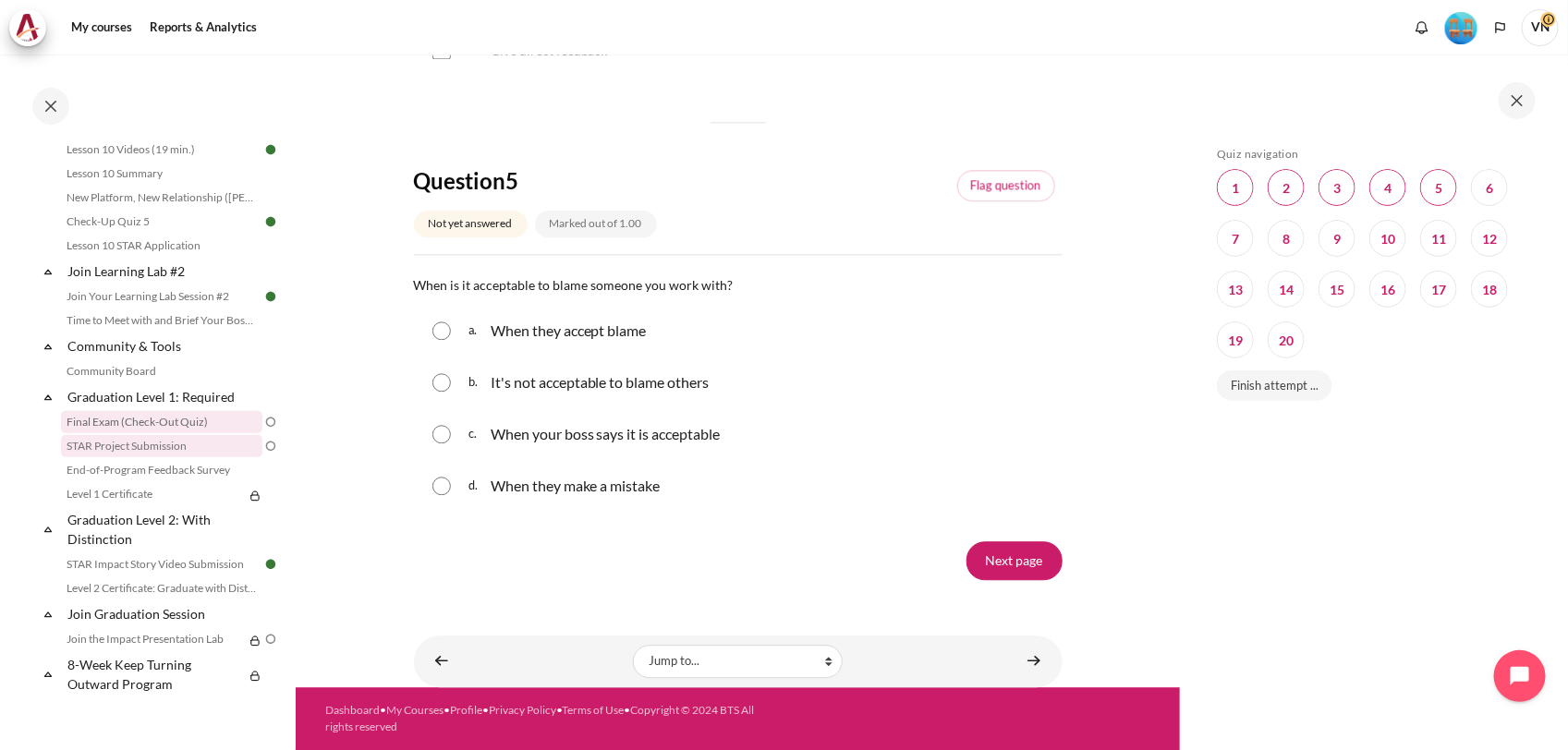
click at [158, 446] on link "STAR Project Submission" at bounding box center [162, 446] width 202 height 23
click at [169, 442] on link "STAR Project Submission" at bounding box center [162, 446] width 202 height 23
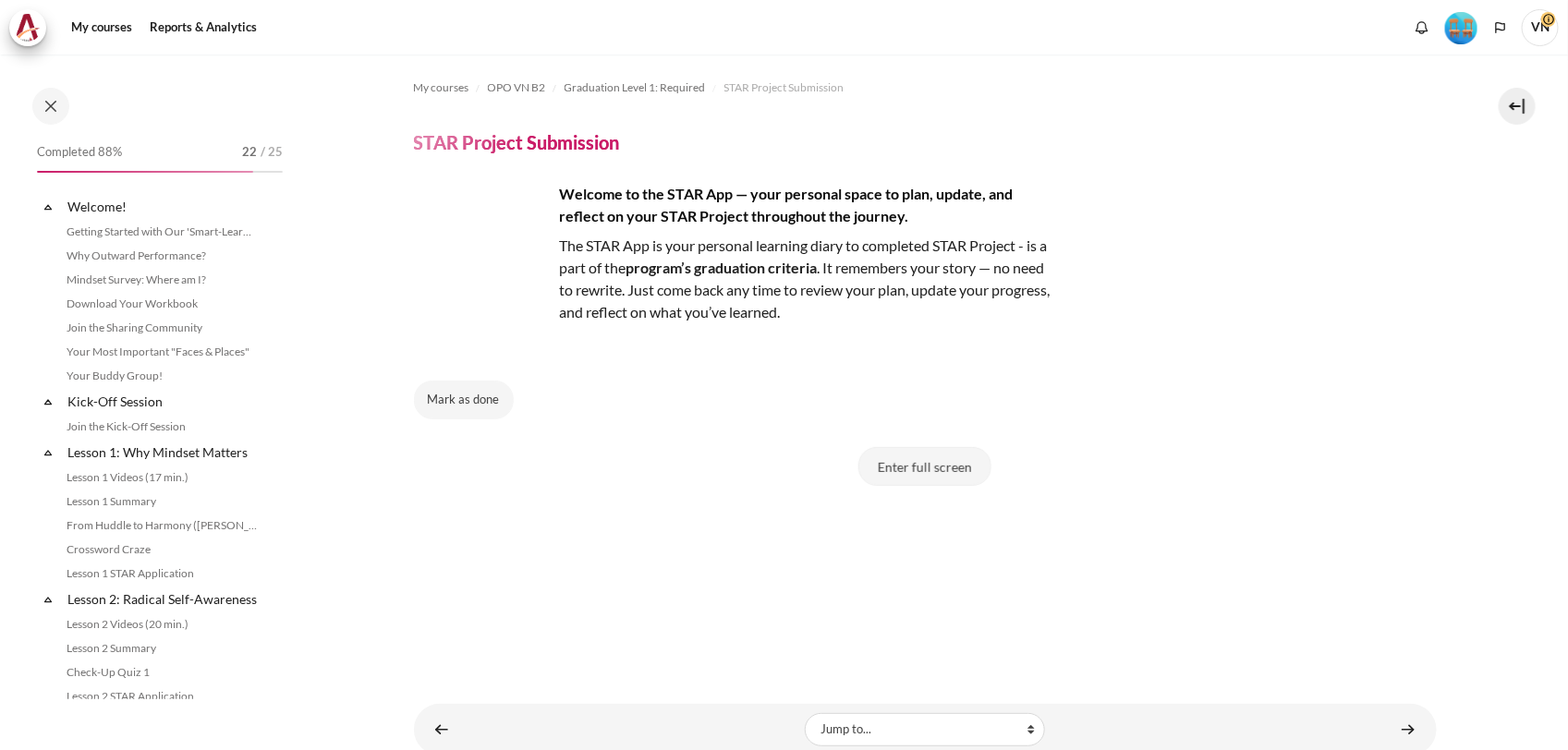
scroll to position [1818, 0]
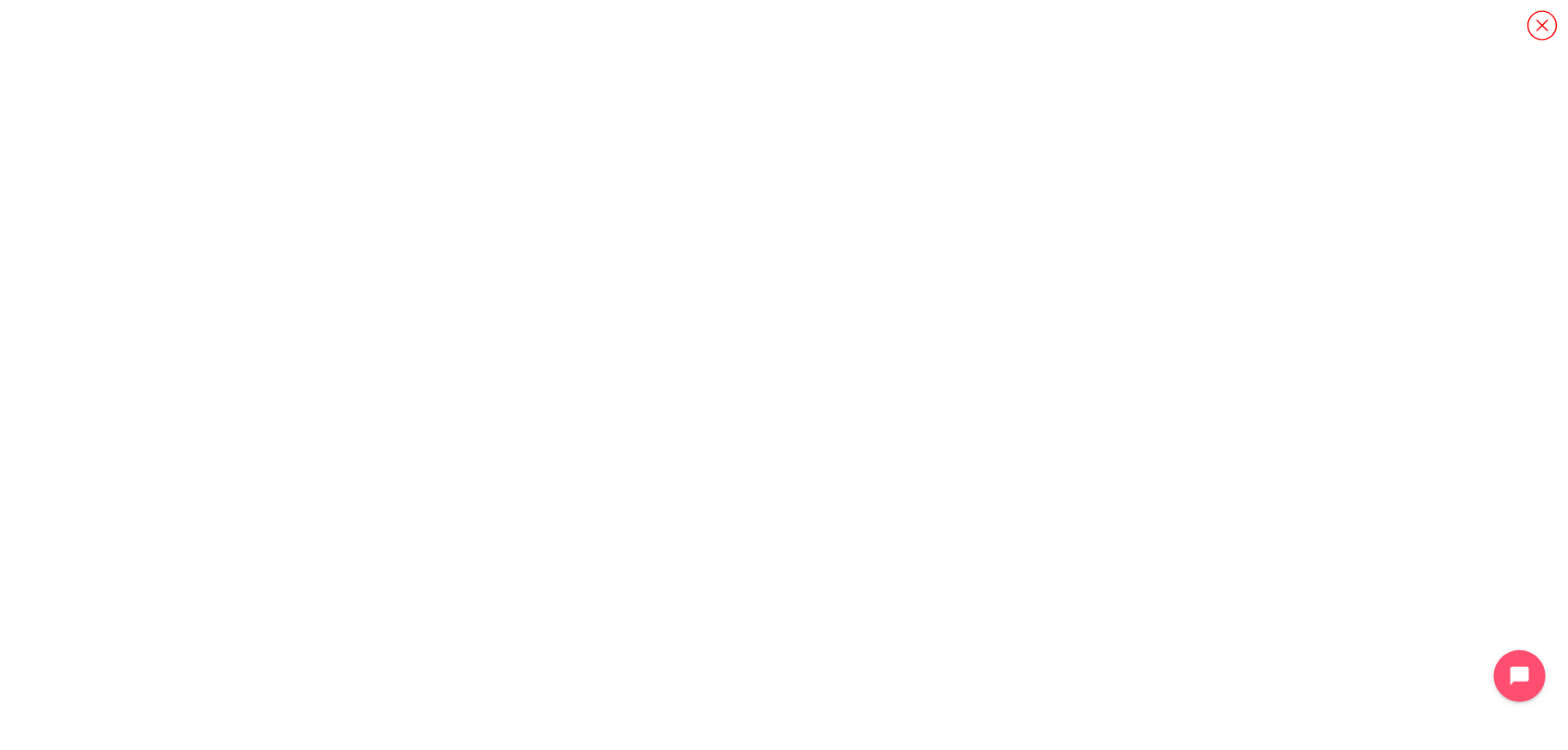
click at [1543, 34] on icon "Content" at bounding box center [1542, 25] width 32 height 32
